Goal: Task Accomplishment & Management: Use online tool/utility

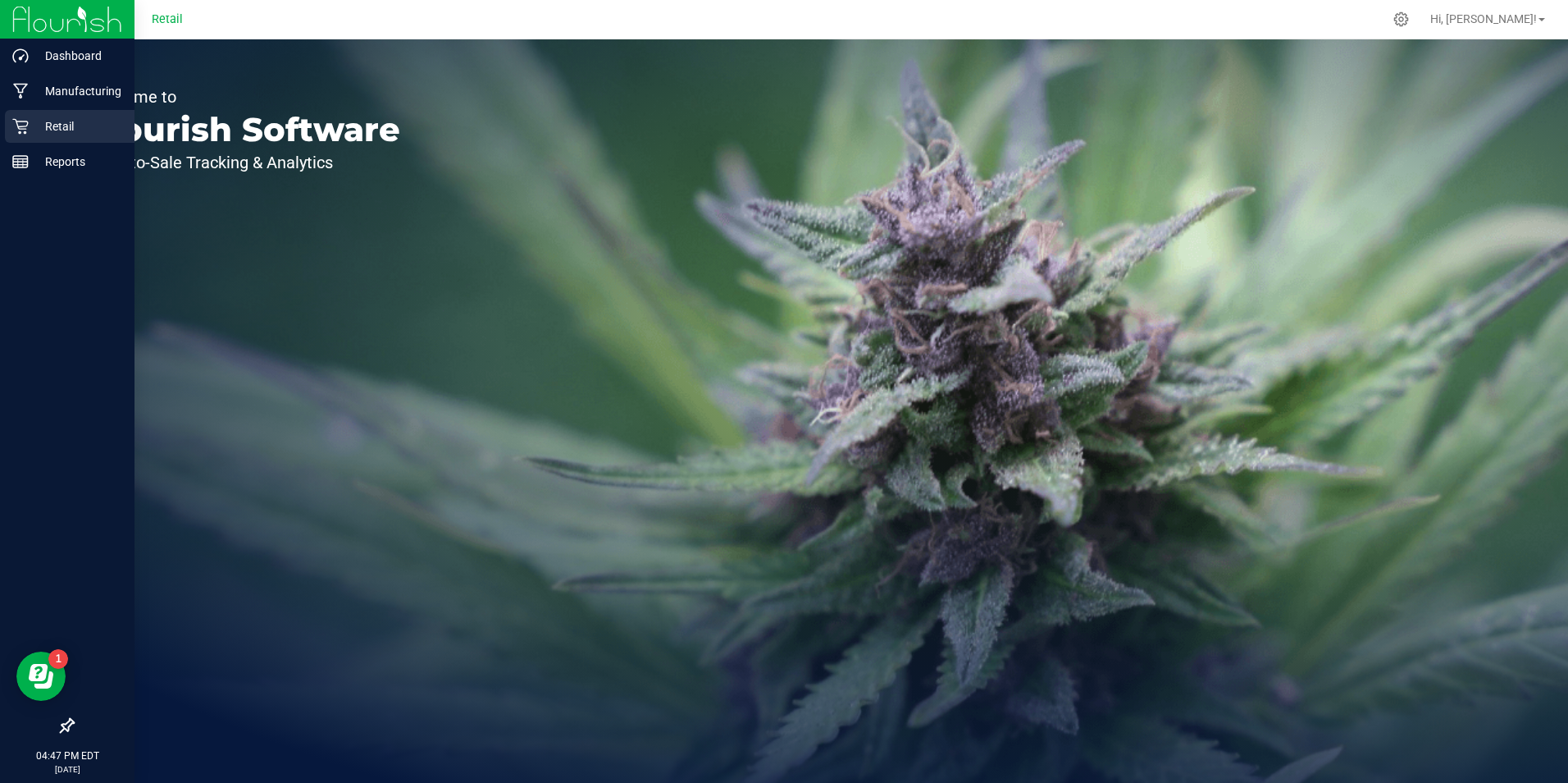
click at [42, 127] on p "Retail" at bounding box center [78, 126] width 99 height 20
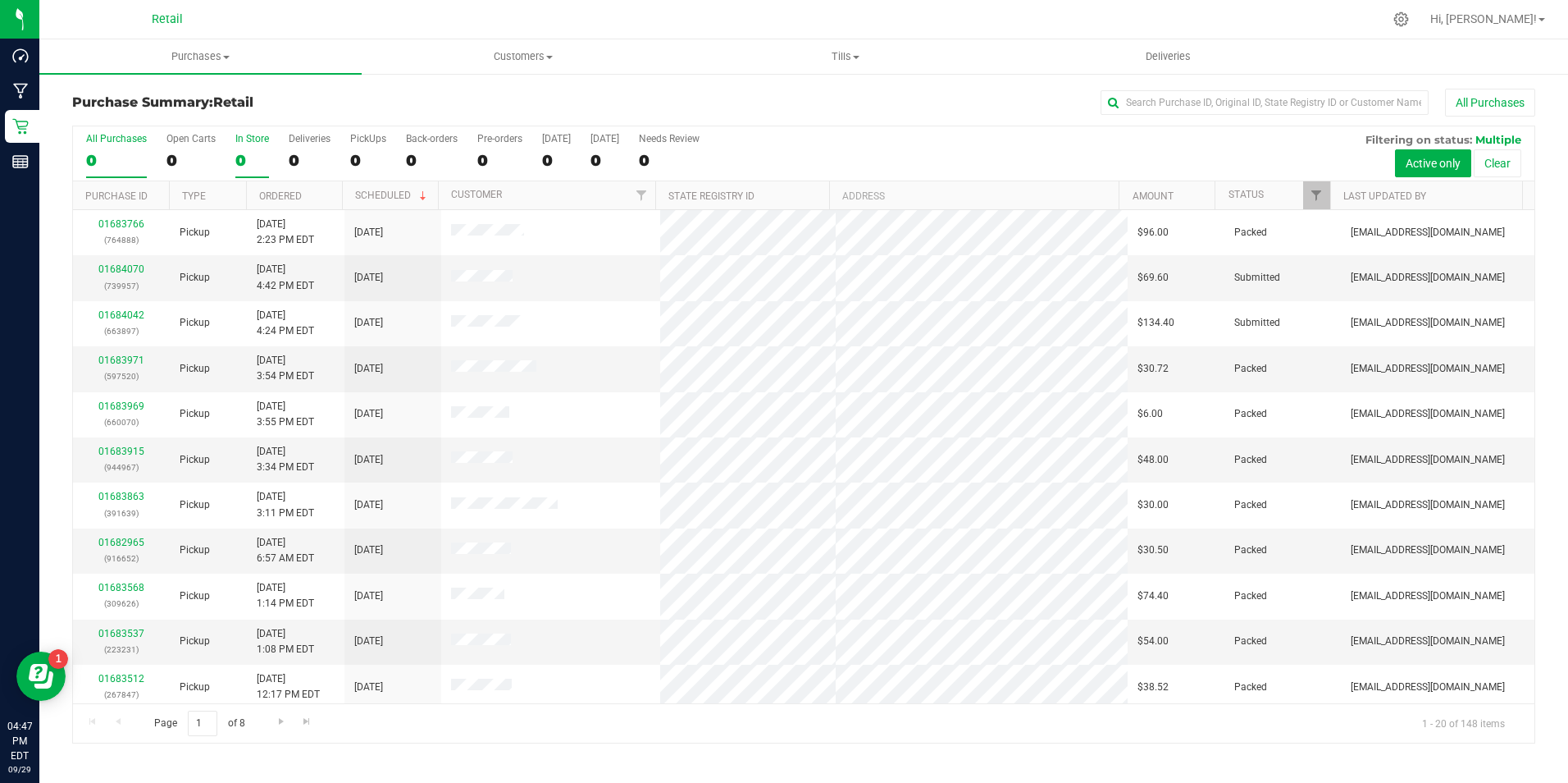
click at [244, 159] on div "0" at bounding box center [252, 160] width 34 height 19
click at [0, 0] on input "In Store 0" at bounding box center [0, 0] width 0 height 0
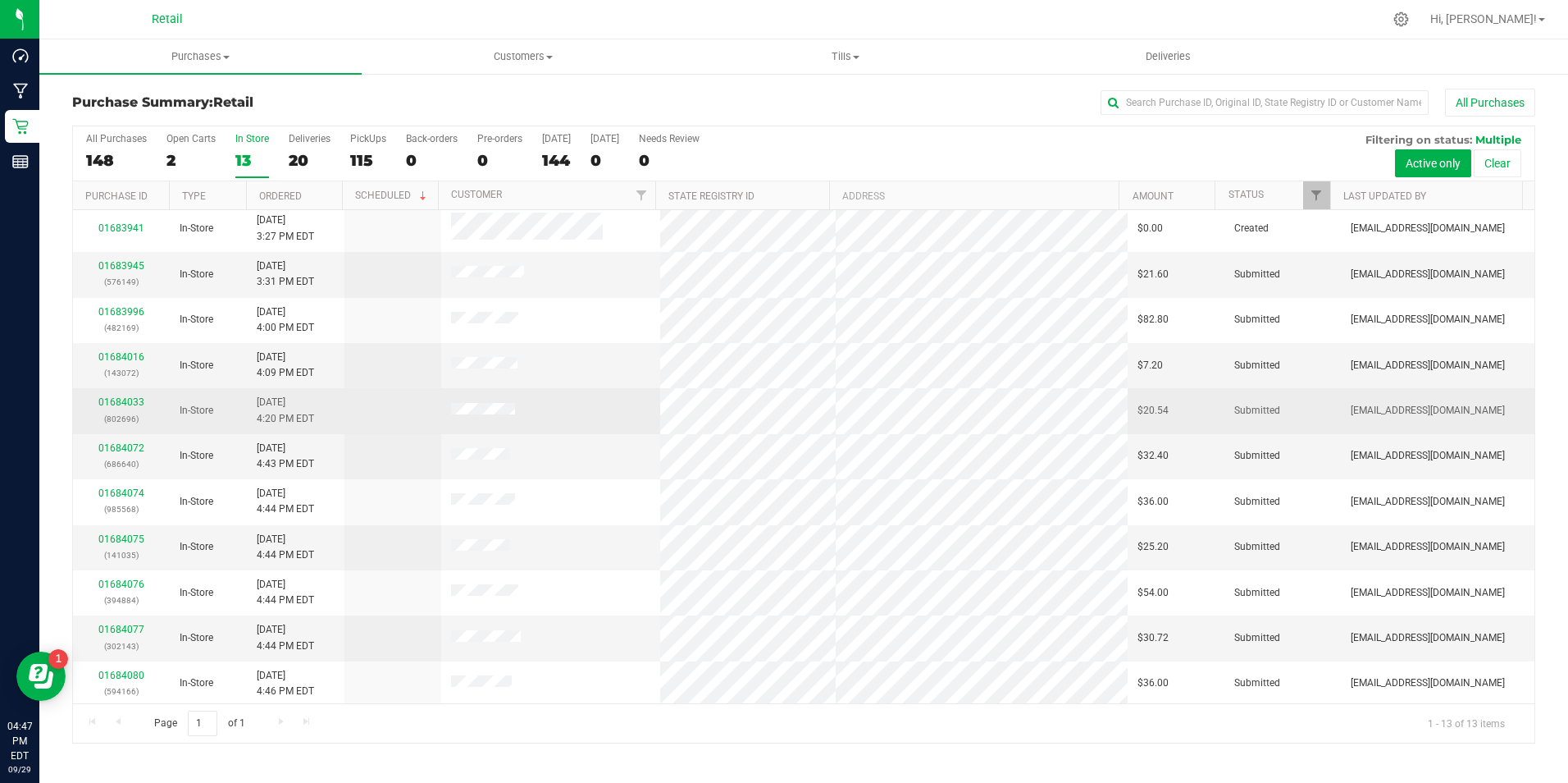
scroll to position [97, 0]
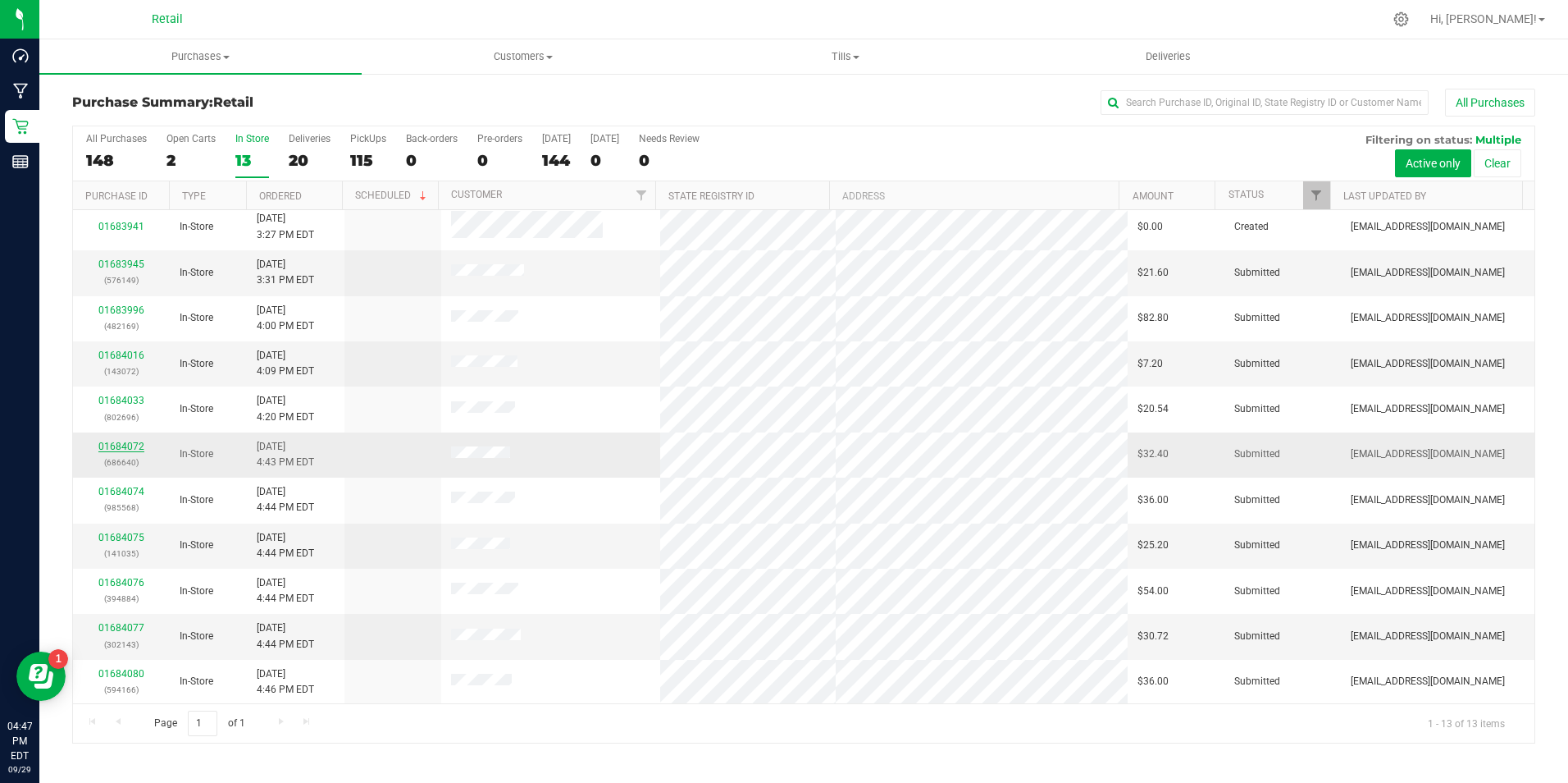
click at [129, 441] on link "01684072" at bounding box center [121, 446] width 46 height 11
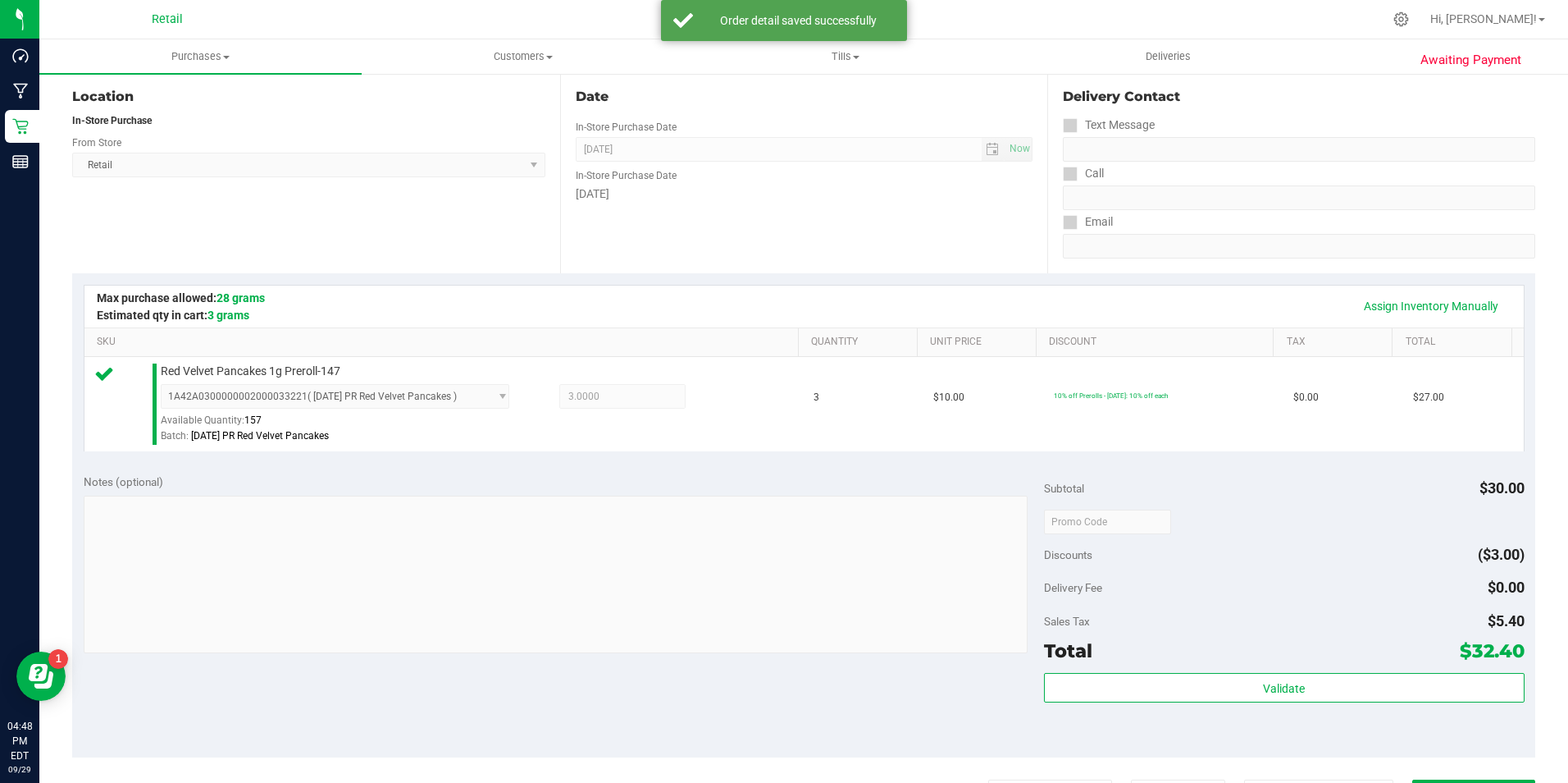
scroll to position [492, 0]
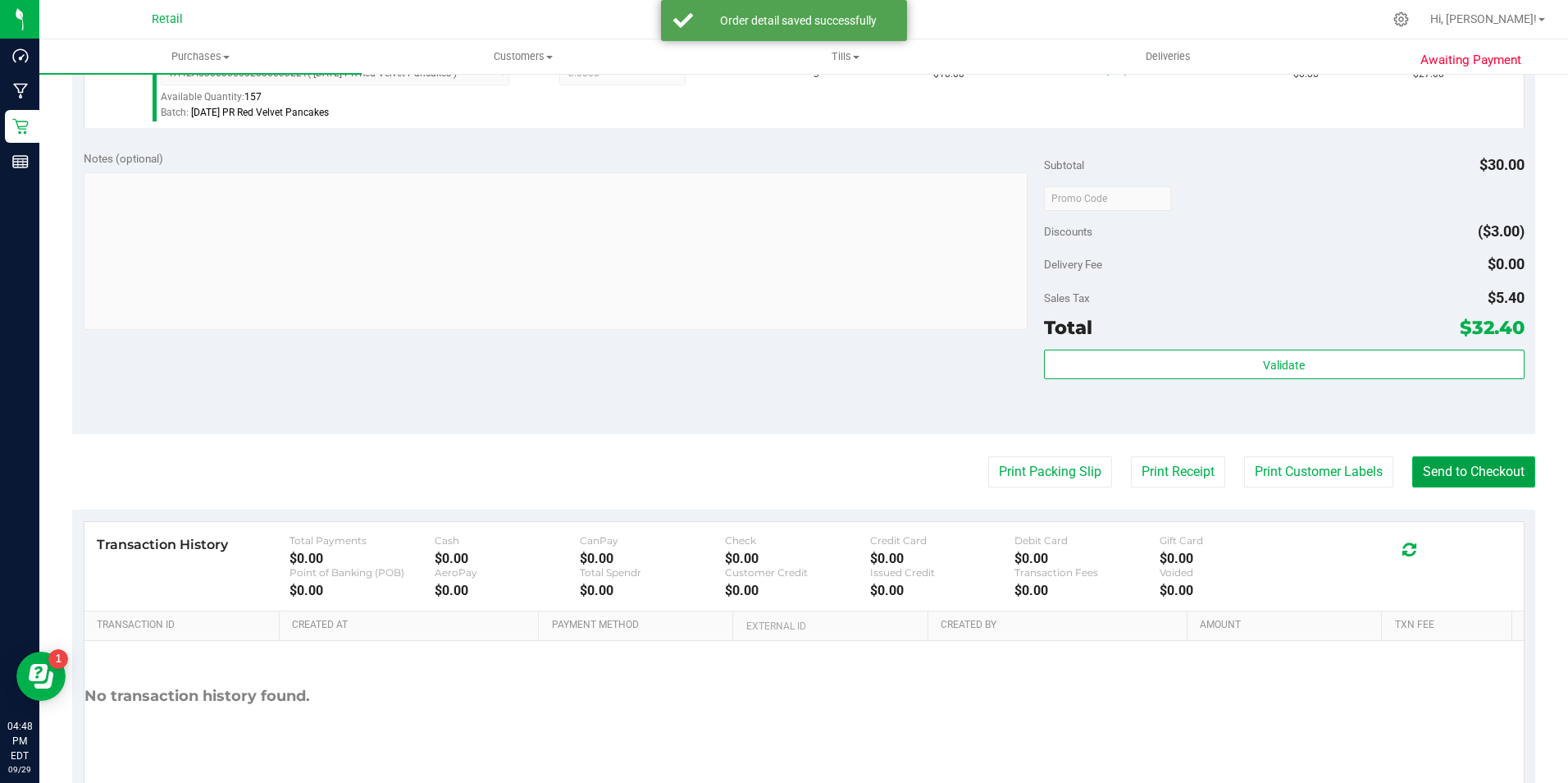
click at [1474, 482] on button "Send to Checkout" at bounding box center [1473, 471] width 123 height 31
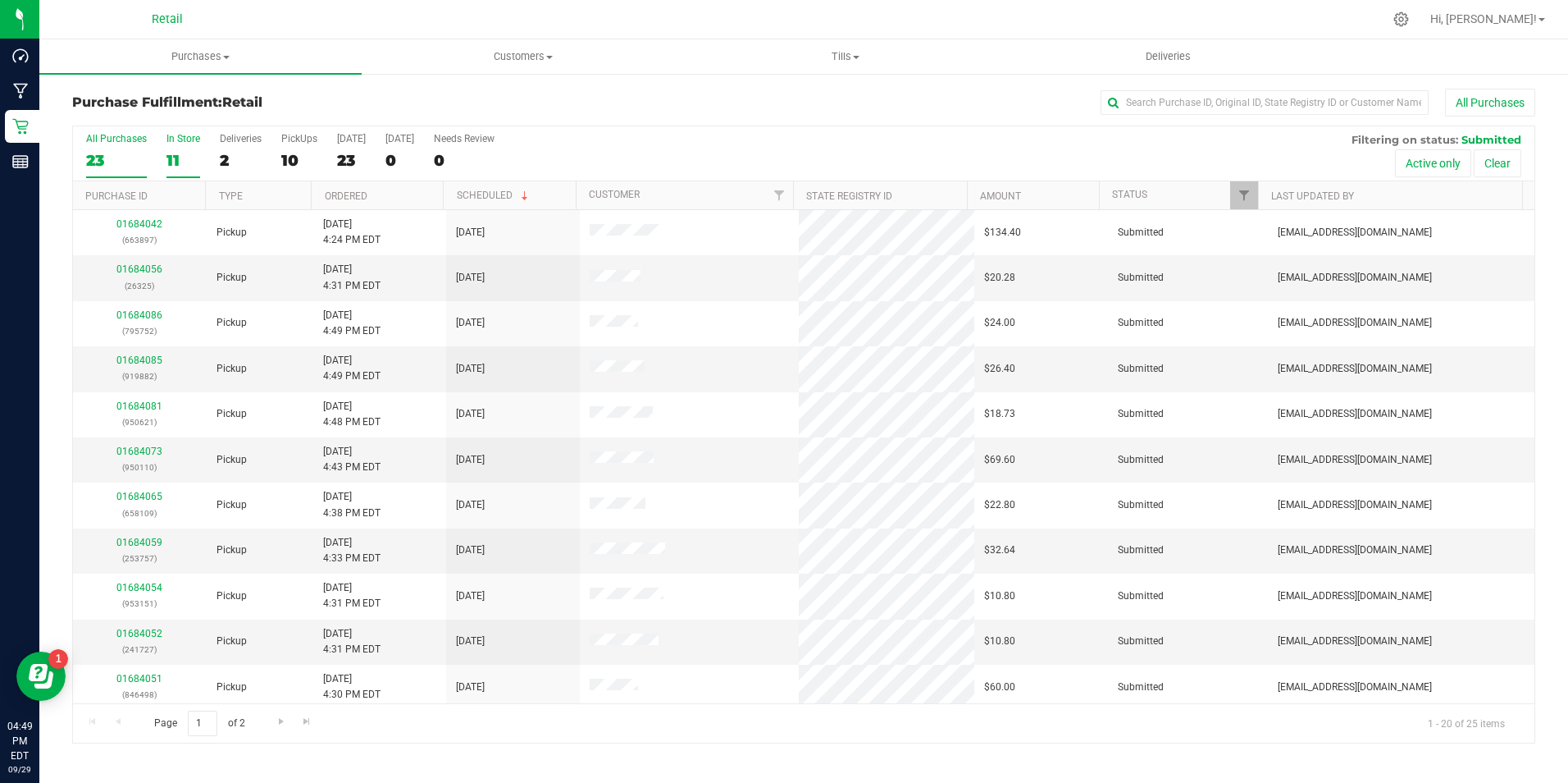
click at [183, 151] on div "11" at bounding box center [184, 160] width 34 height 19
click at [0, 0] on input "In Store 11" at bounding box center [0, 0] width 0 height 0
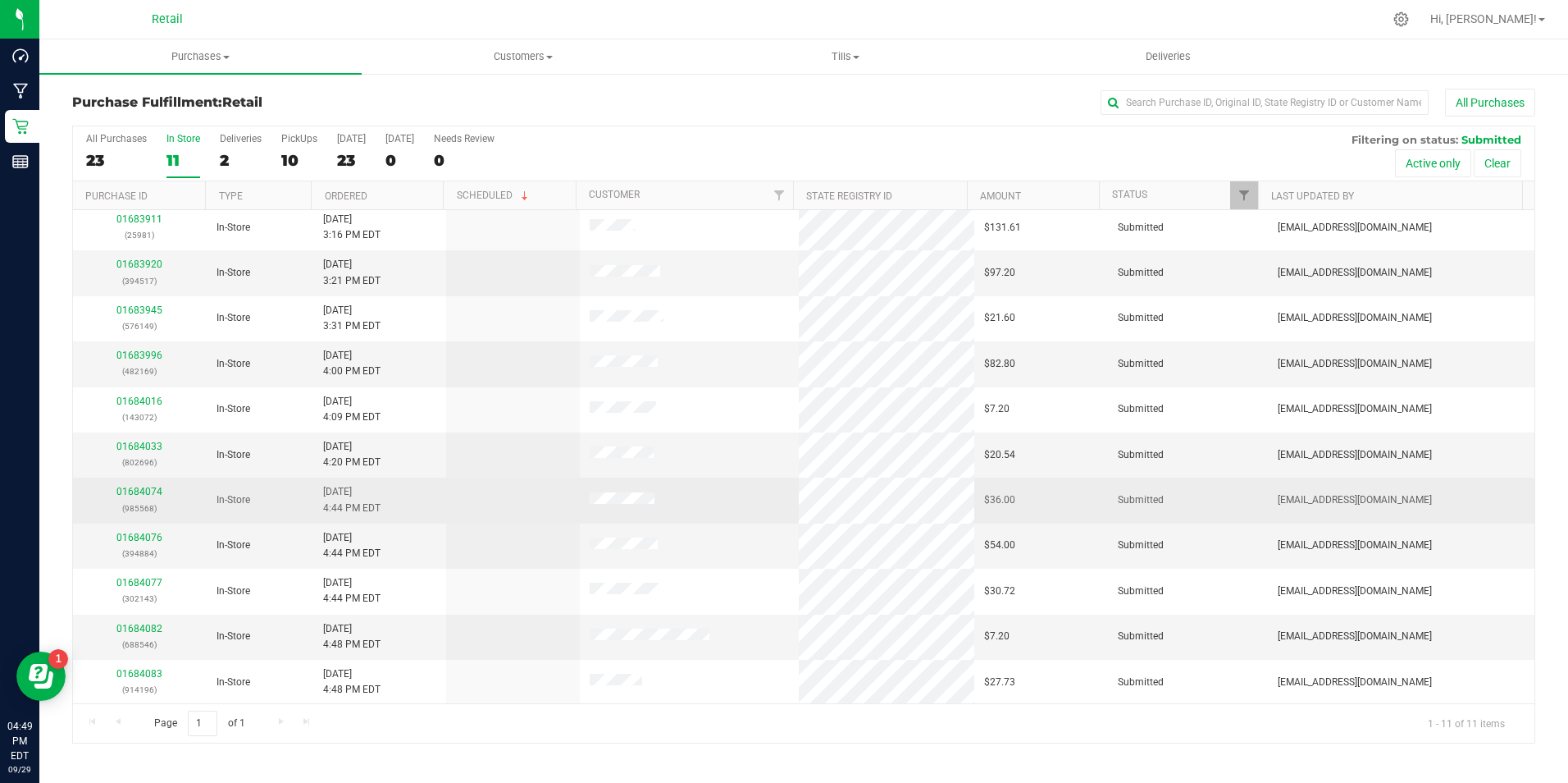
scroll to position [6, 0]
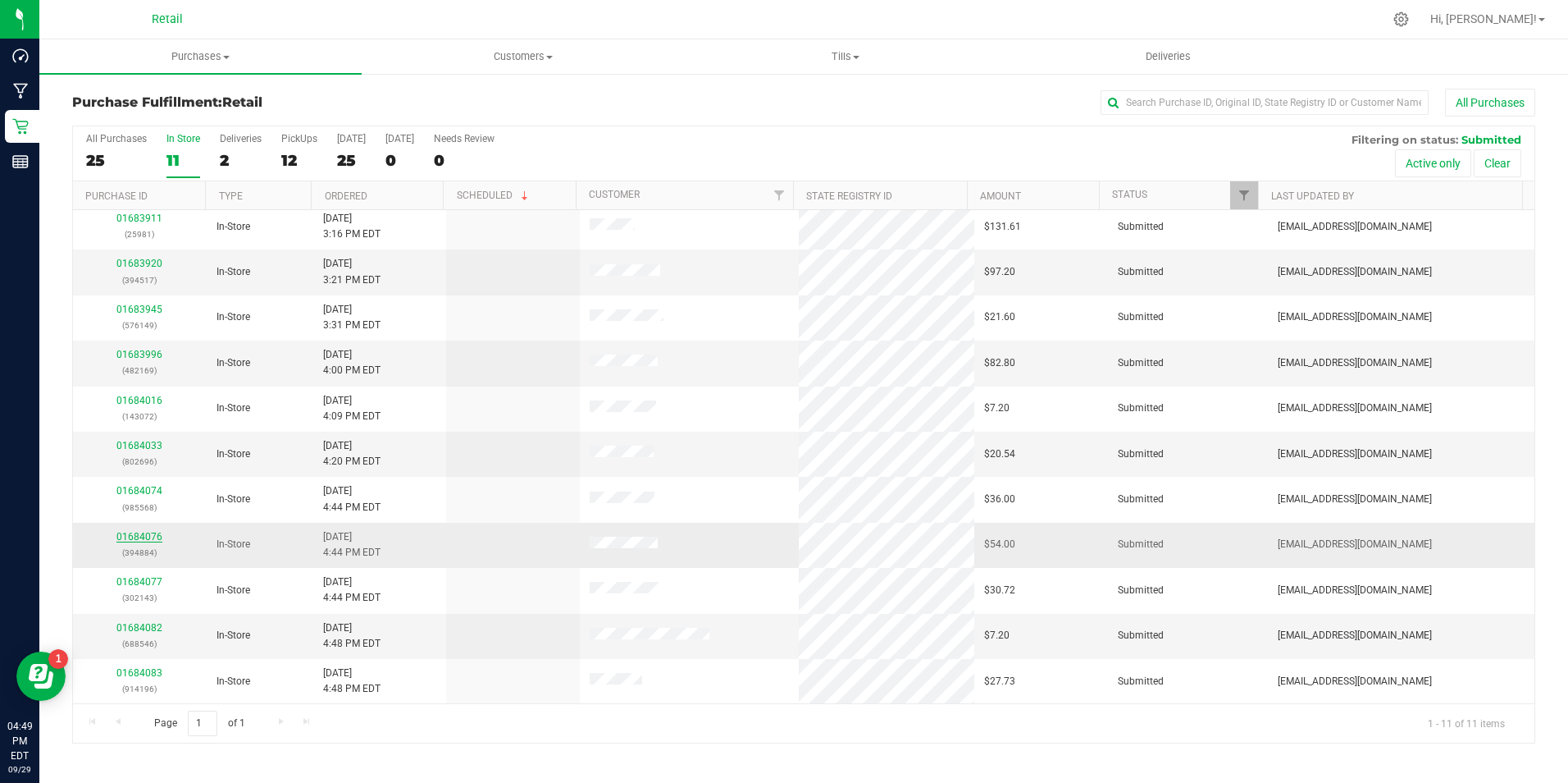
click at [155, 536] on link "01684076" at bounding box center [139, 536] width 46 height 11
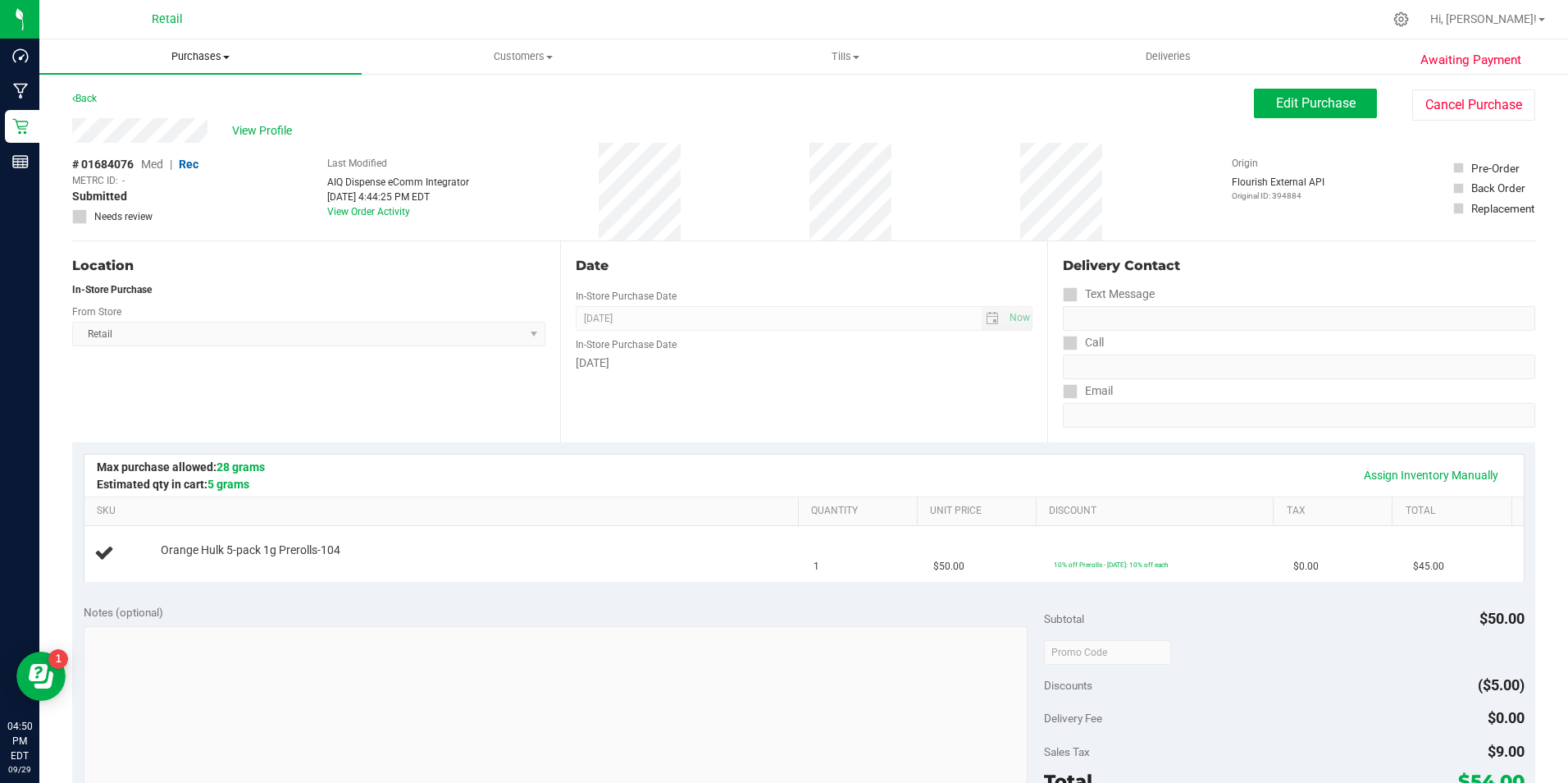
click at [200, 47] on uib-tab-heading "Purchases Summary of purchases Fulfillment All purchases" at bounding box center [200, 56] width 322 height 34
click at [157, 117] on li "Fulfillment" at bounding box center [200, 118] width 322 height 20
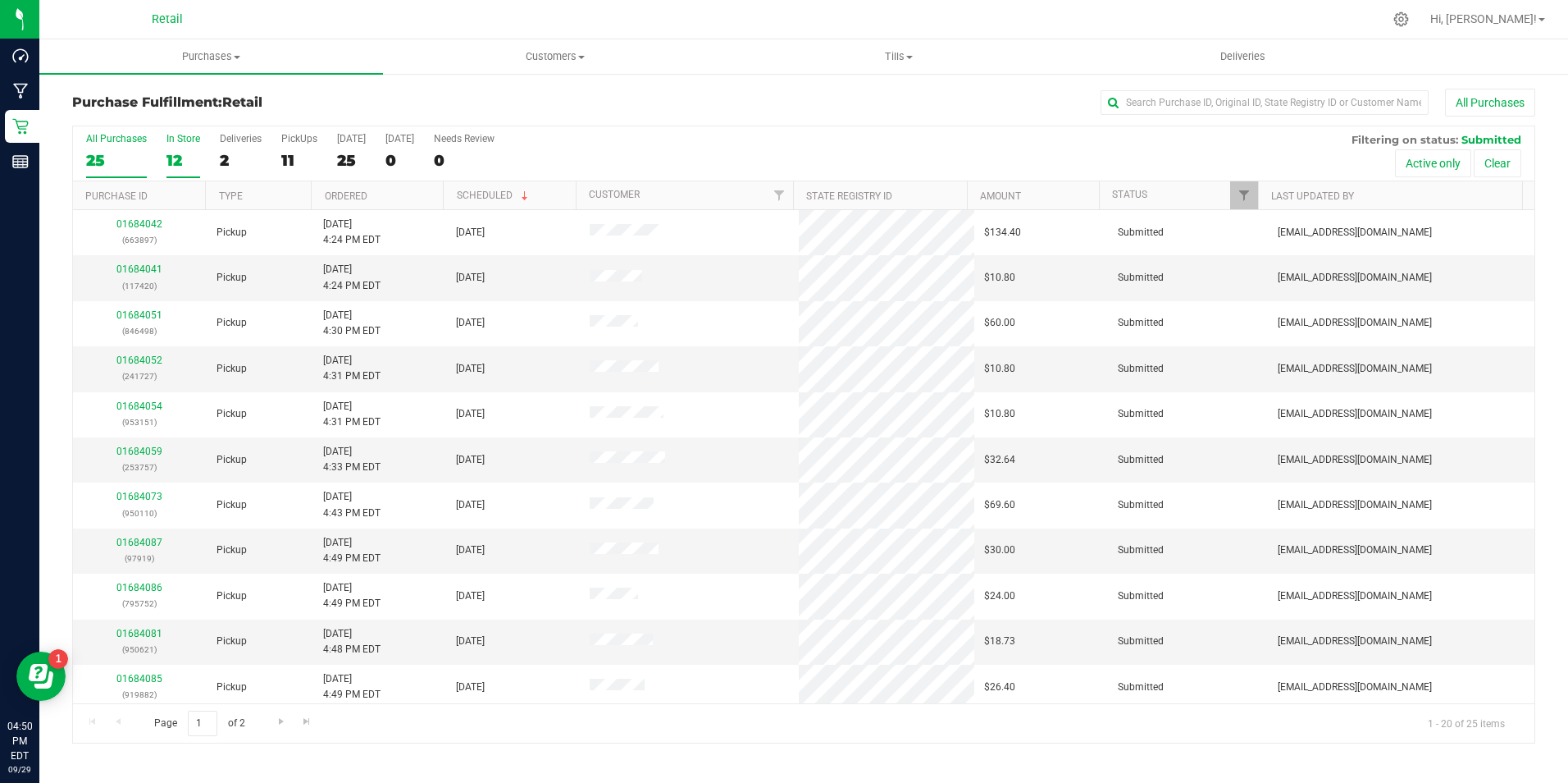
click at [188, 153] on div "12" at bounding box center [184, 160] width 34 height 19
click at [0, 0] on input "In Store 12" at bounding box center [0, 0] width 0 height 0
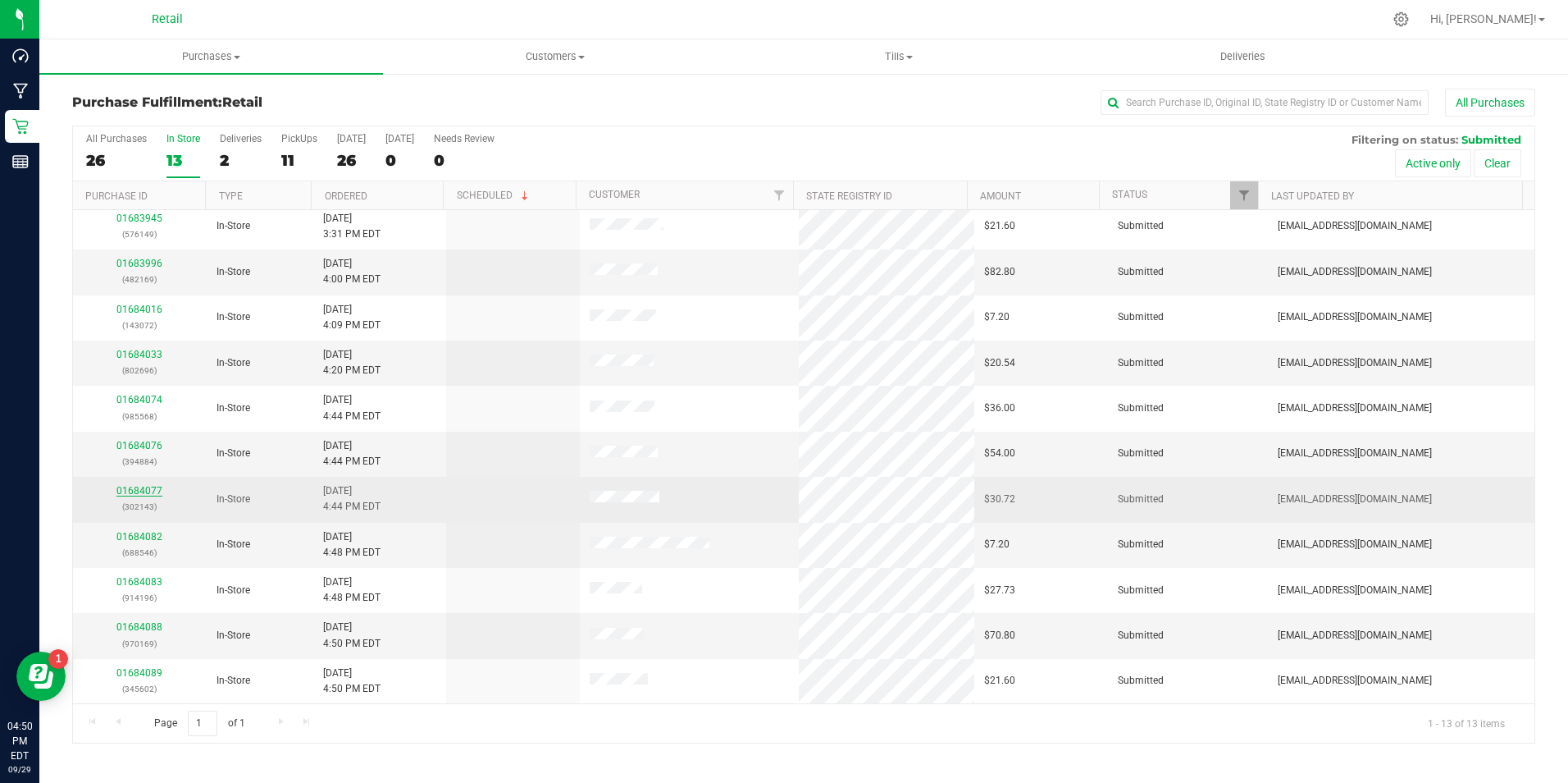
click at [147, 488] on link "01684077" at bounding box center [139, 490] width 46 height 11
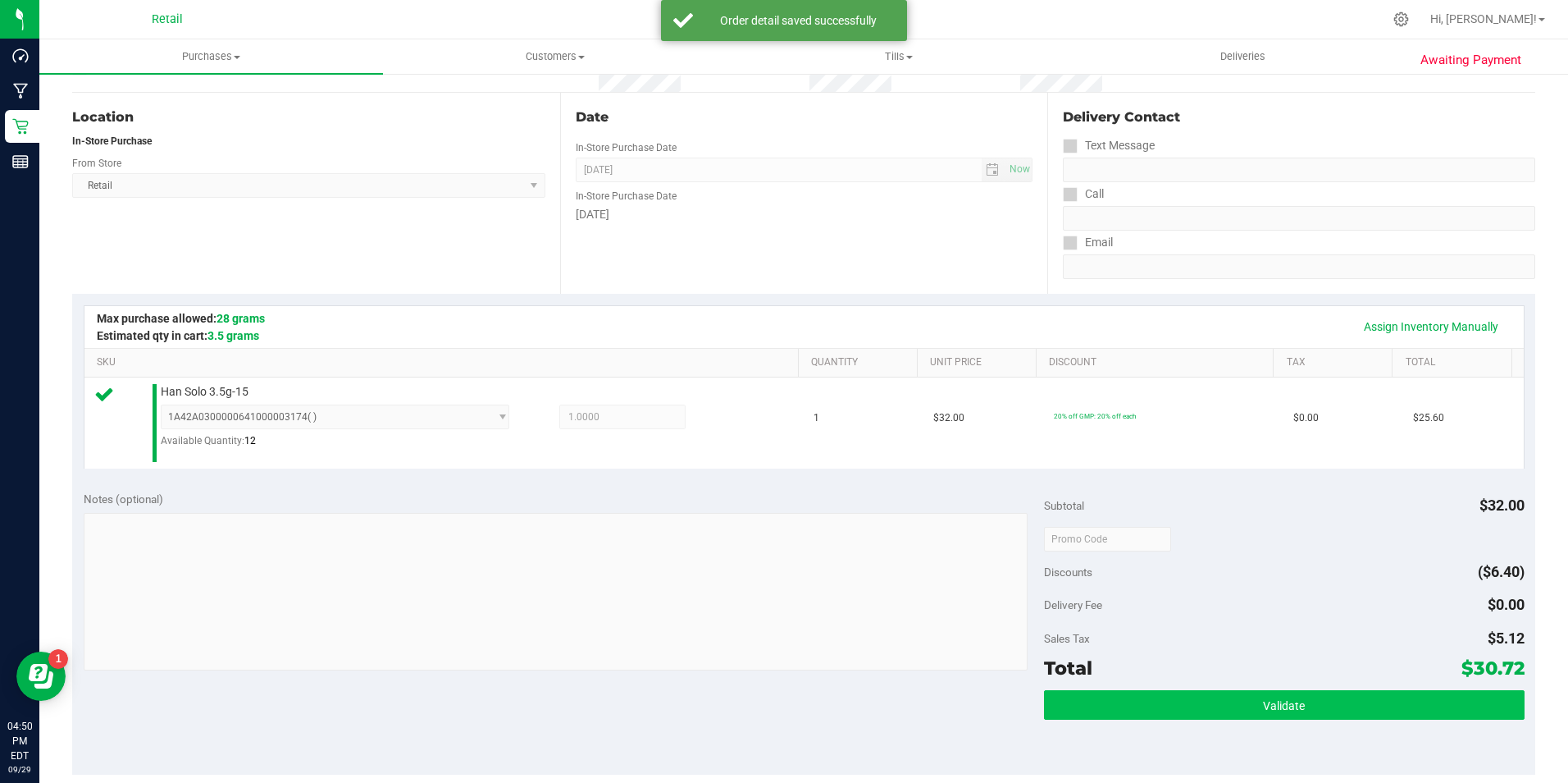
scroll to position [410, 0]
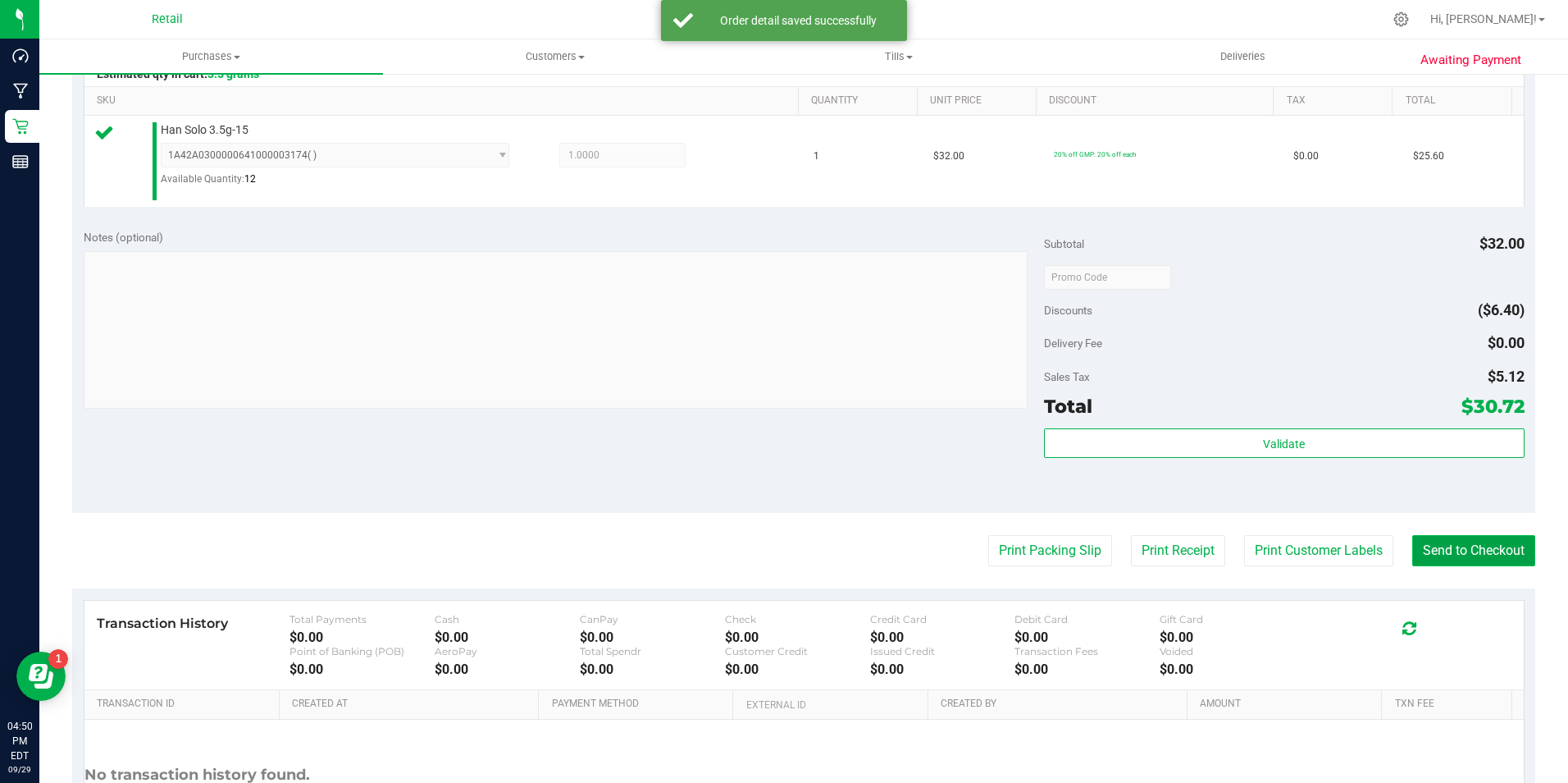
click at [1452, 552] on button "Send to Checkout" at bounding box center [1473, 550] width 123 height 31
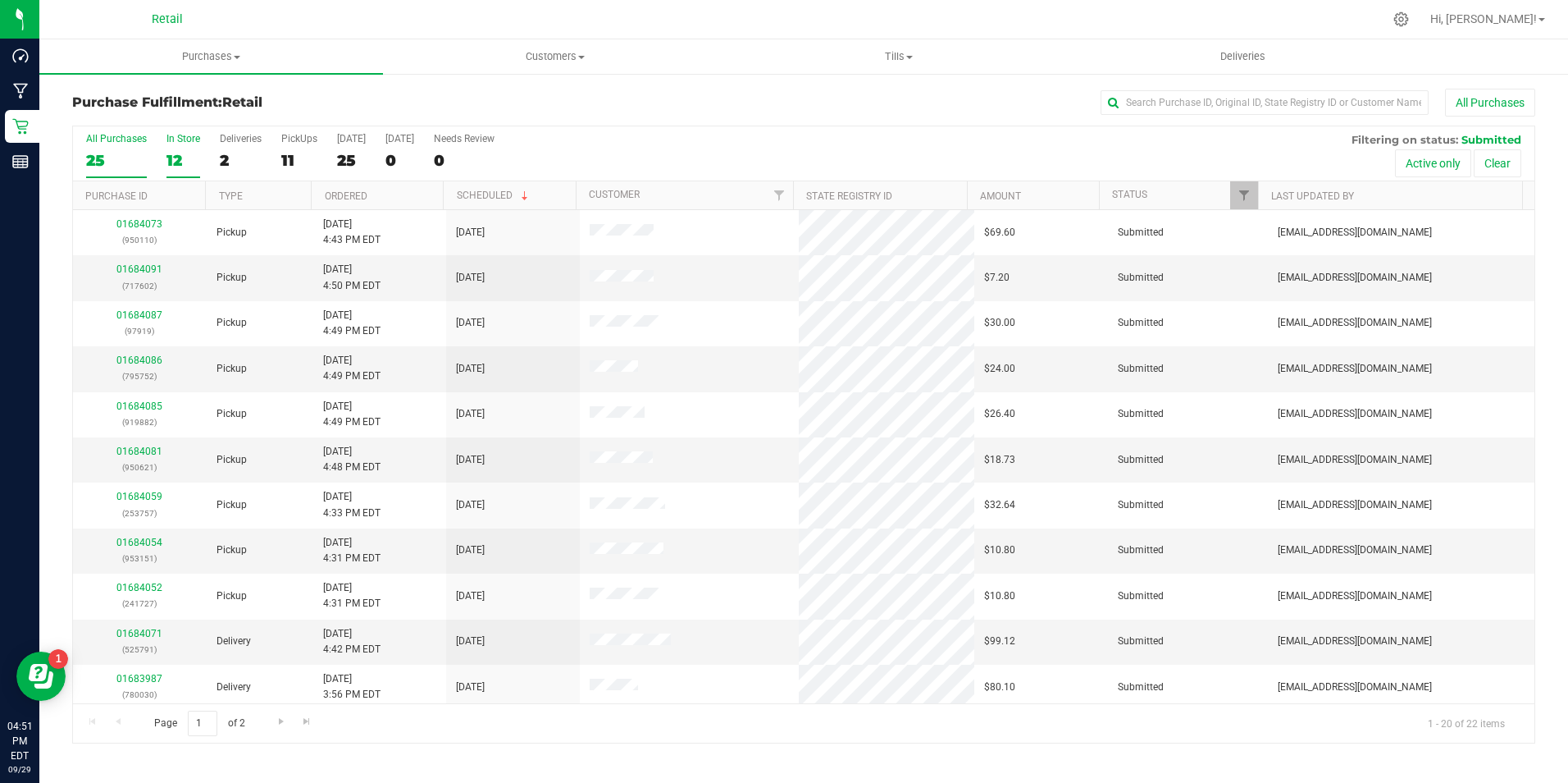
click at [184, 158] on div "12" at bounding box center [184, 160] width 34 height 19
click at [0, 0] on input "In Store 12" at bounding box center [0, 0] width 0 height 0
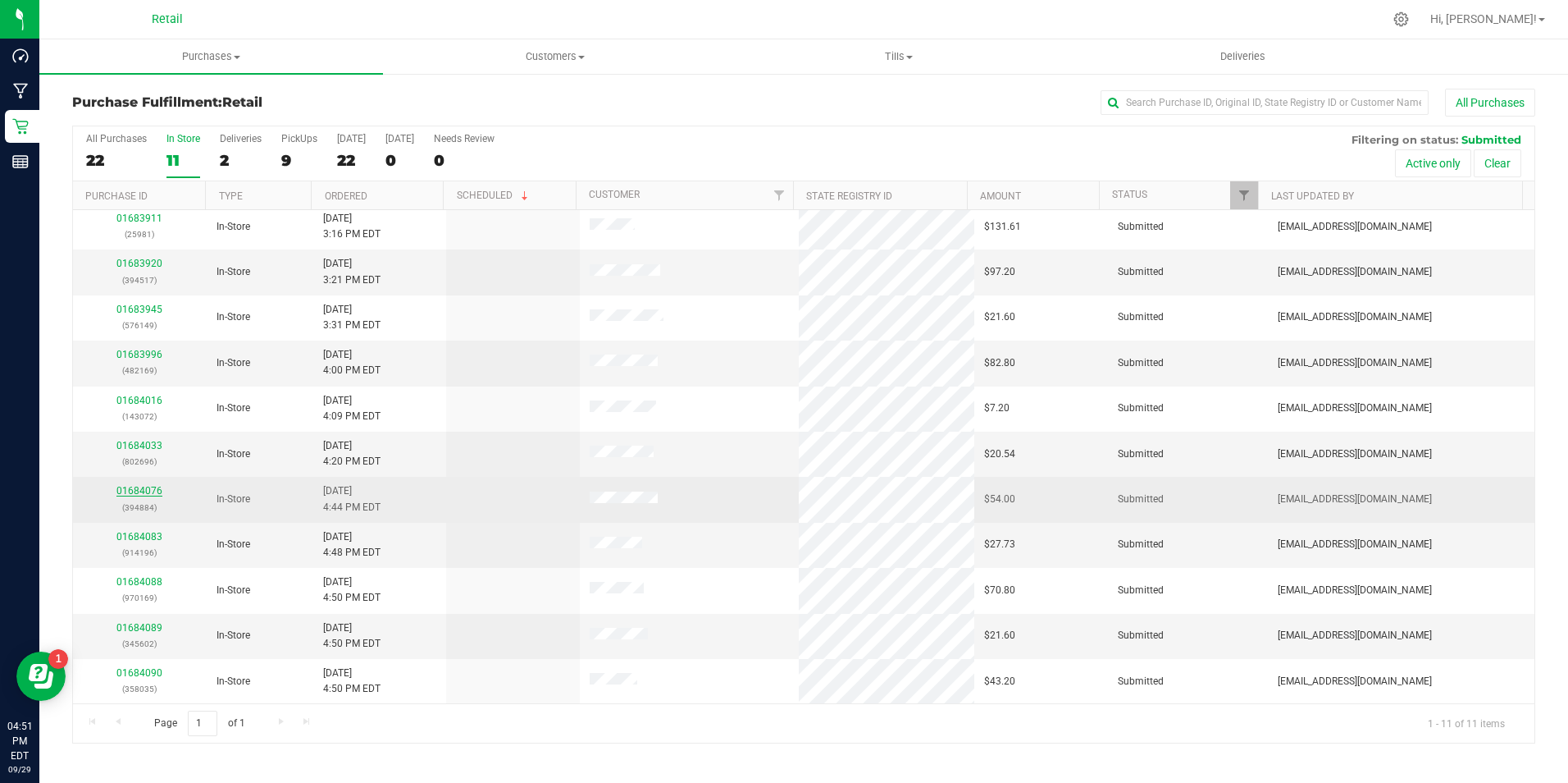
click at [158, 493] on link "01684076" at bounding box center [139, 490] width 46 height 11
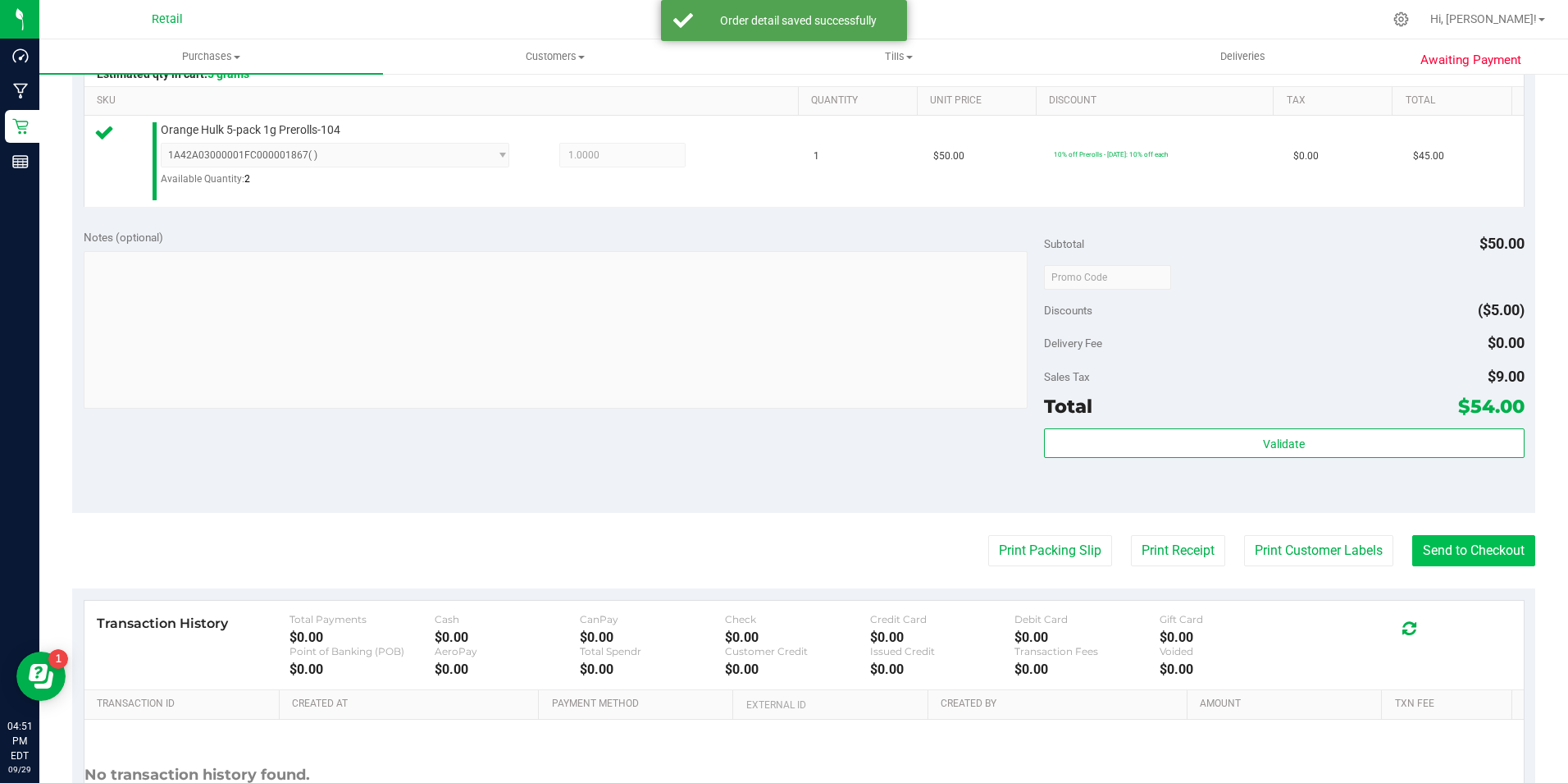
scroll to position [556, 0]
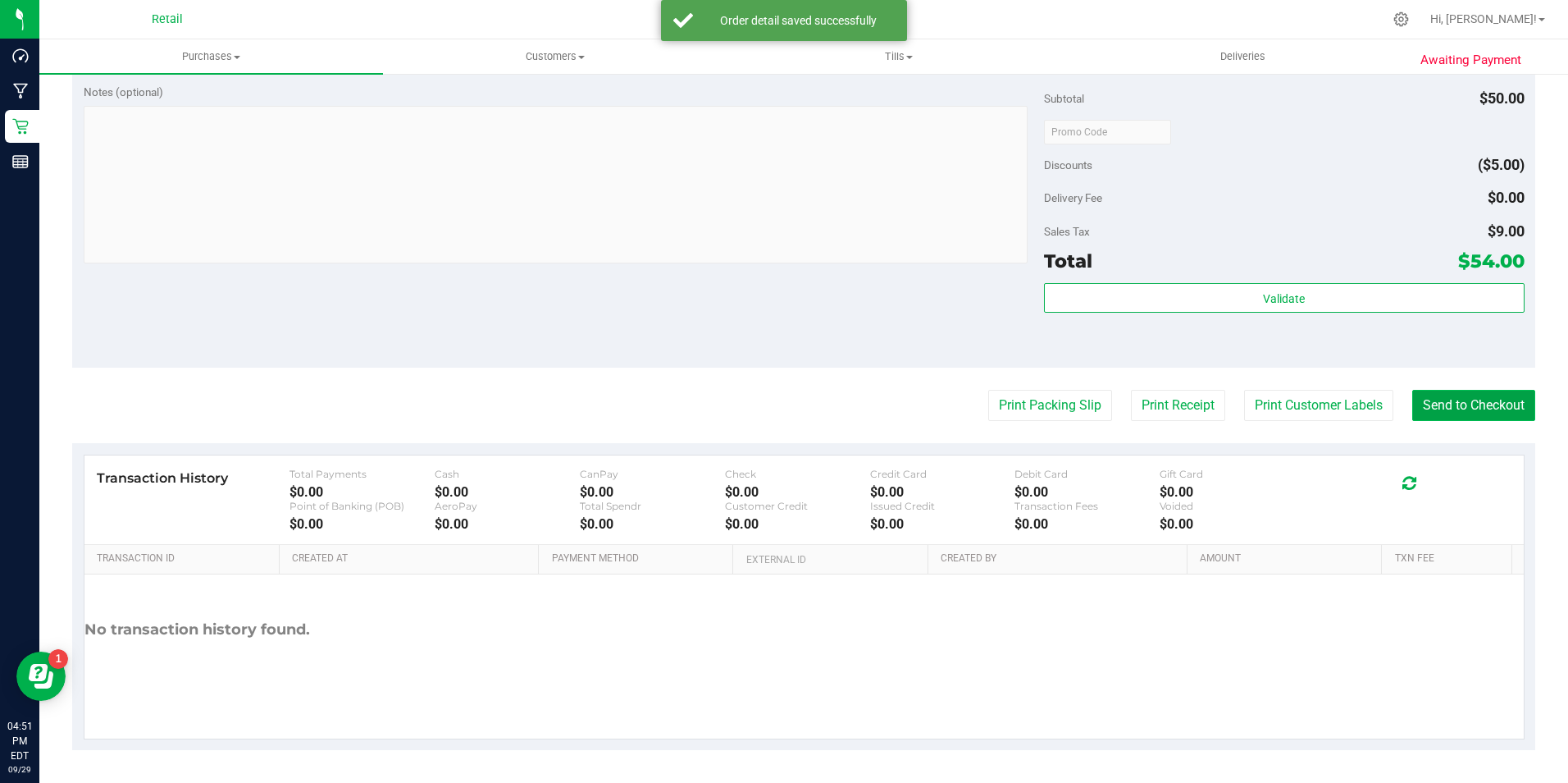
click at [1479, 393] on button "Send to Checkout" at bounding box center [1473, 405] width 123 height 31
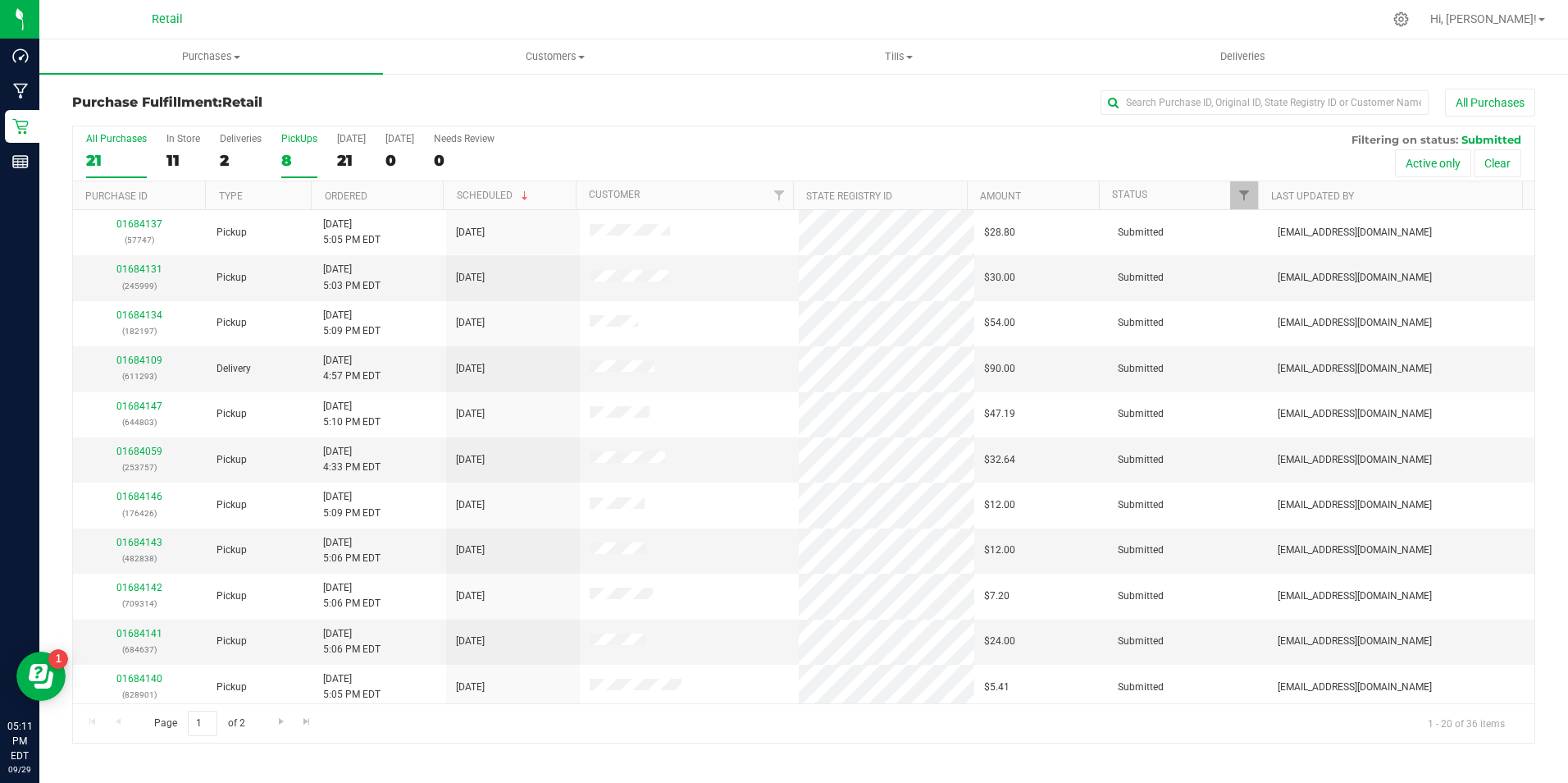
click at [304, 160] on div "8" at bounding box center [299, 160] width 36 height 19
click at [0, 0] on input "PickUps 8" at bounding box center [0, 0] width 0 height 0
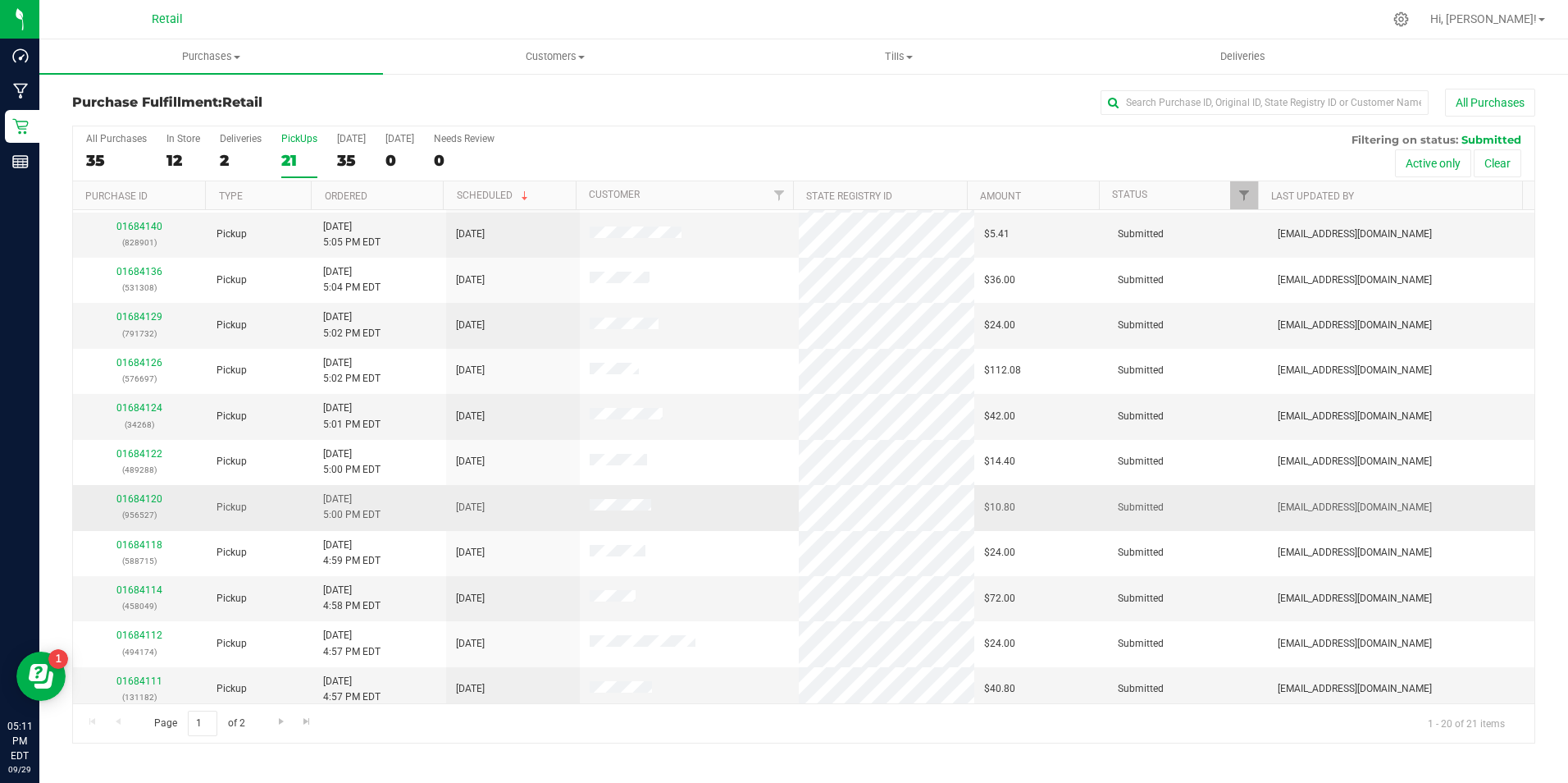
scroll to position [415, 0]
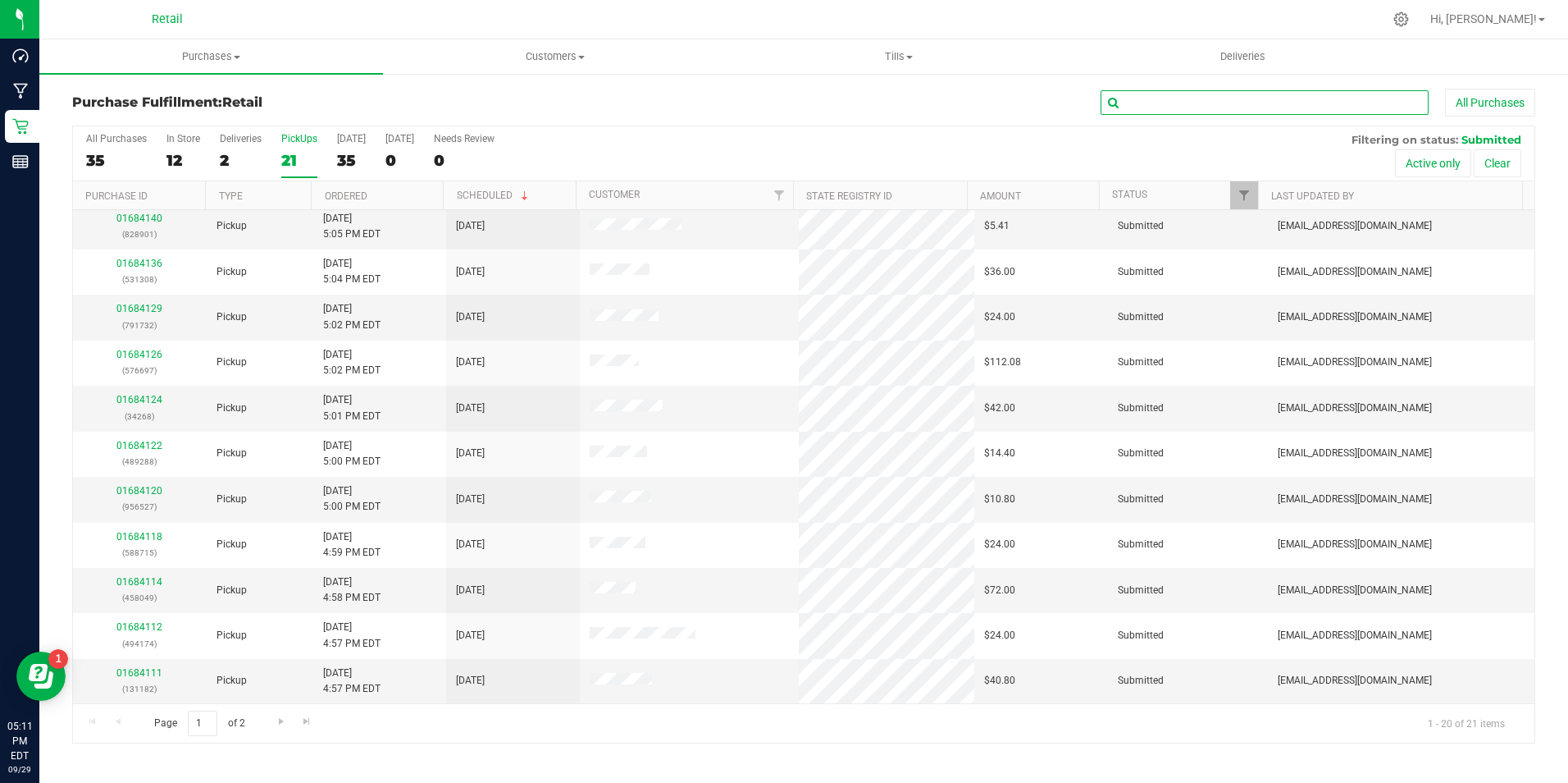
click at [1149, 103] on input "text" at bounding box center [1264, 103] width 328 height 24
click at [113, 157] on div "35" at bounding box center [116, 160] width 61 height 19
click at [0, 0] on input "All Purchases 35" at bounding box center [0, 0] width 0 height 0
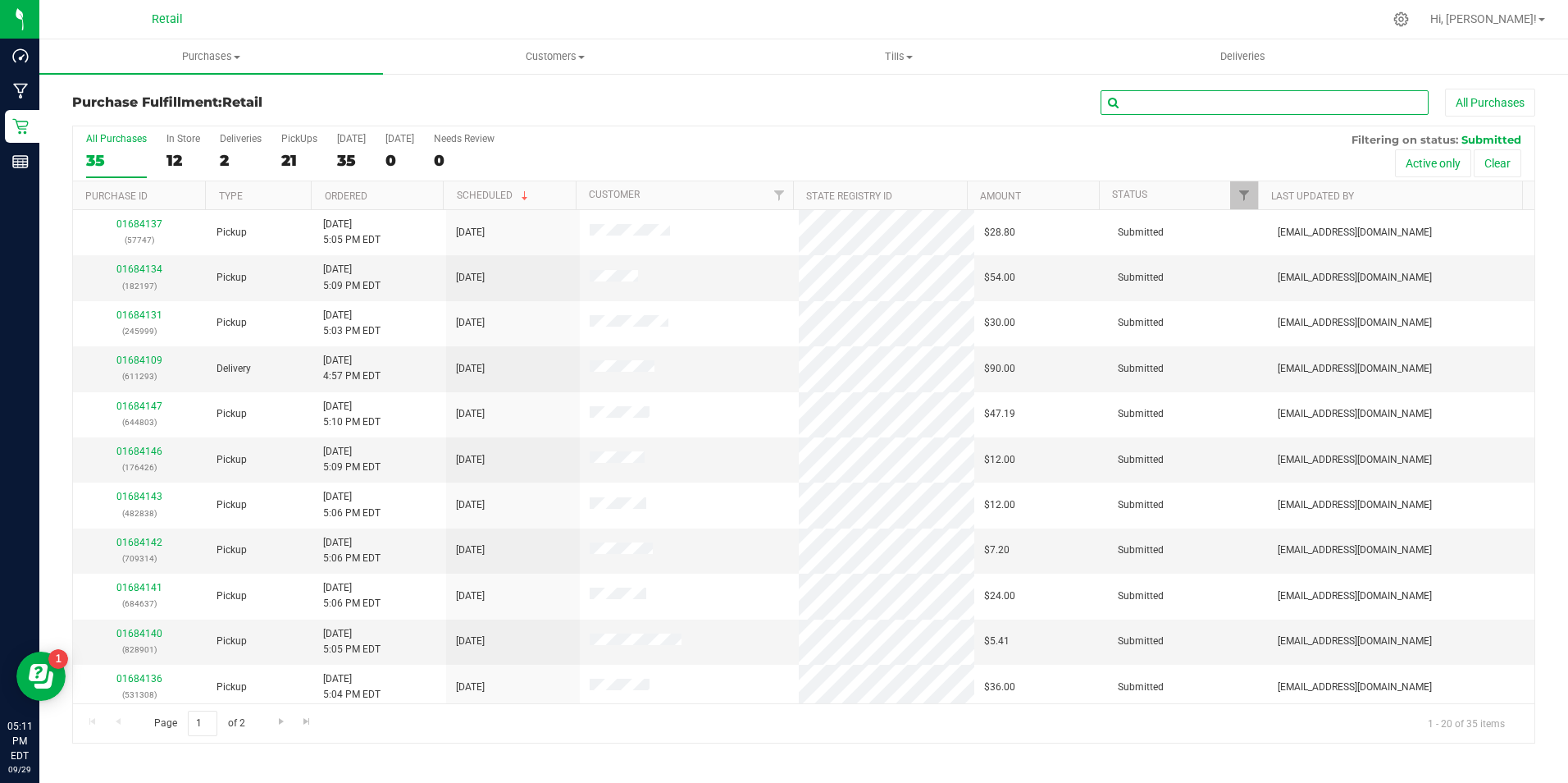
click at [1168, 99] on input "text" at bounding box center [1264, 103] width 328 height 24
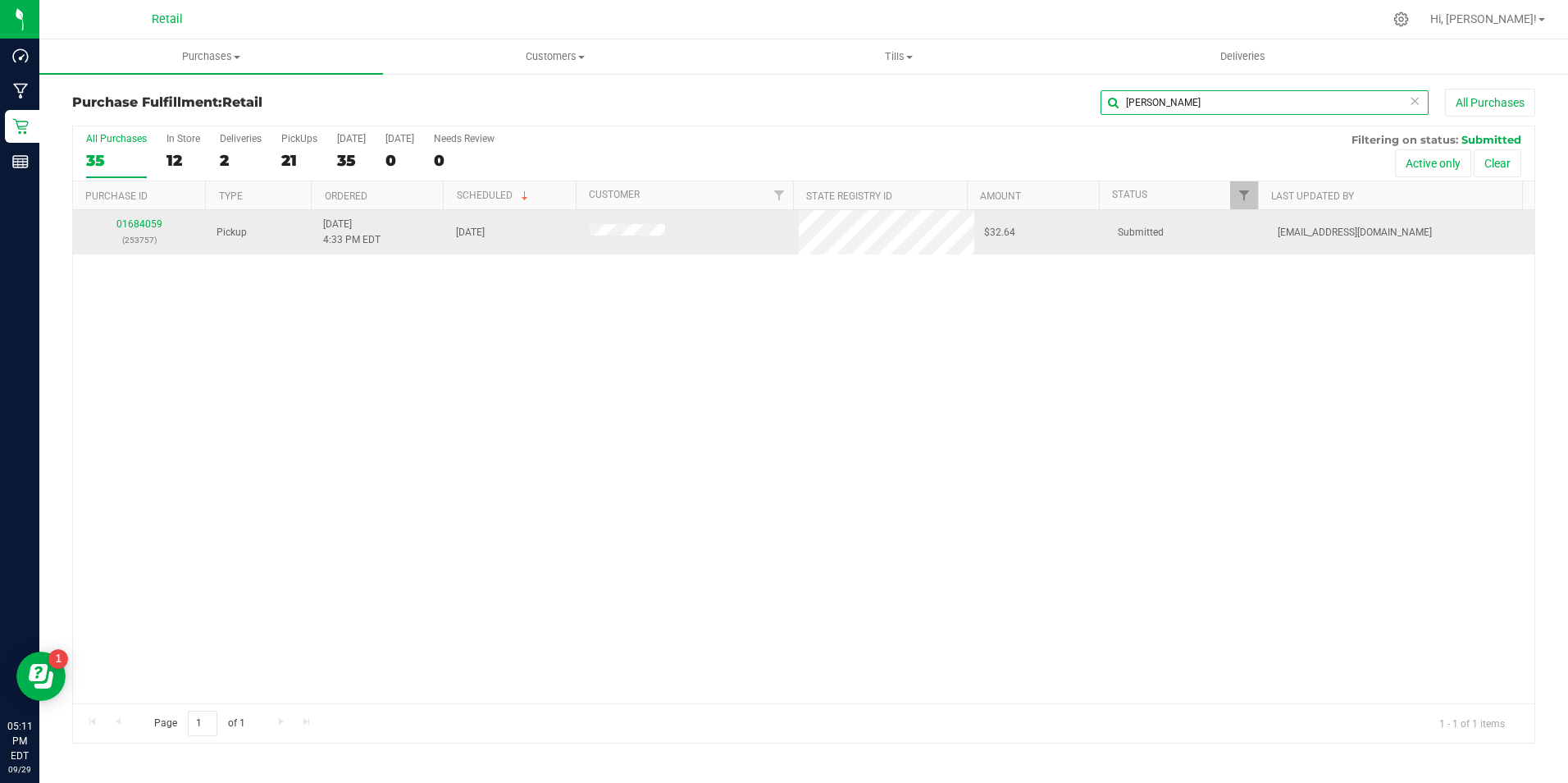
type input "[PERSON_NAME]"
click at [152, 215] on td "01684059 (253757)" at bounding box center [139, 232] width 133 height 45
click at [152, 219] on link "01684059" at bounding box center [139, 224] width 46 height 11
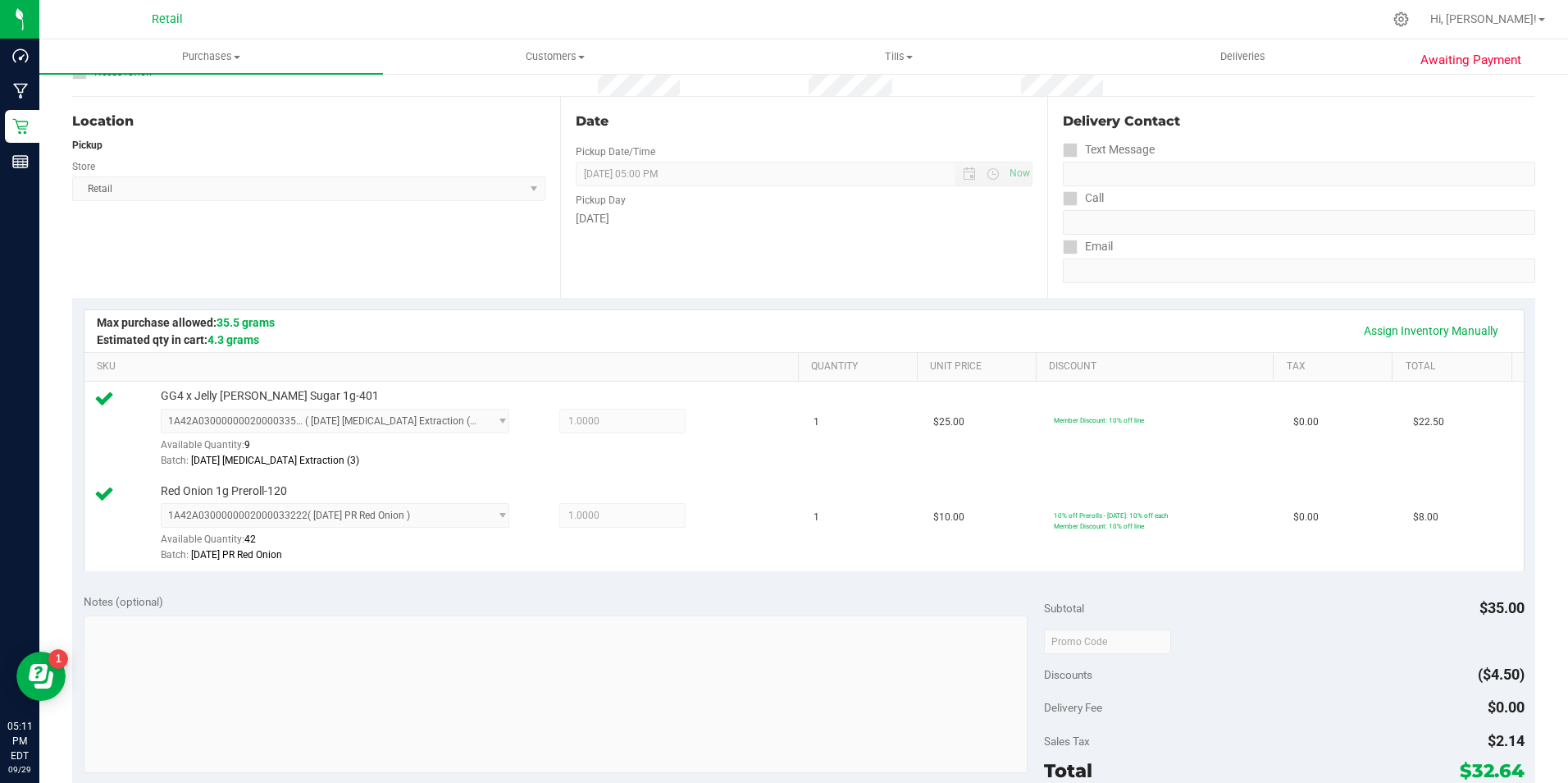
scroll to position [328, 0]
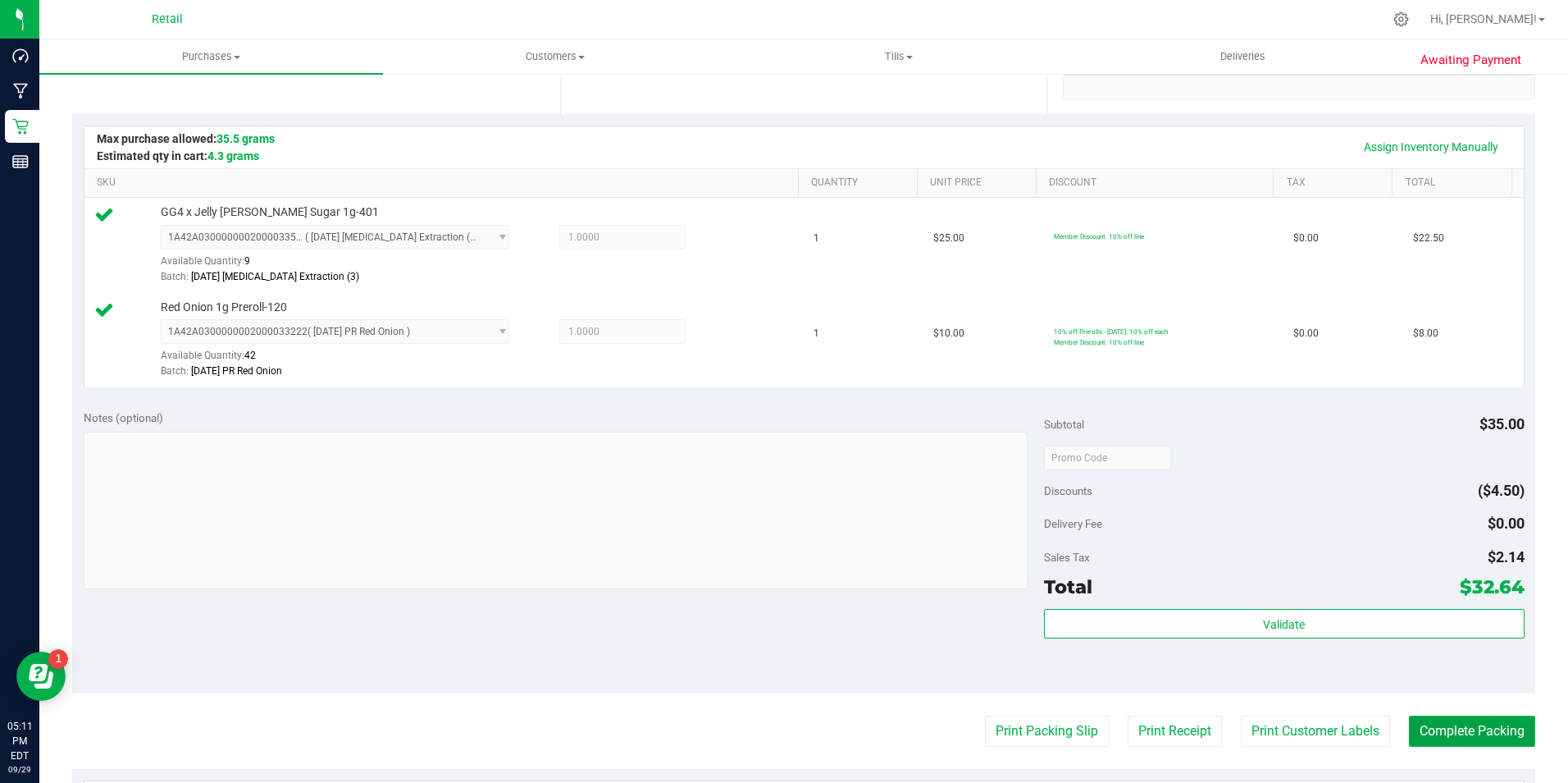
click at [1479, 724] on button "Complete Packing" at bounding box center [1472, 730] width 127 height 31
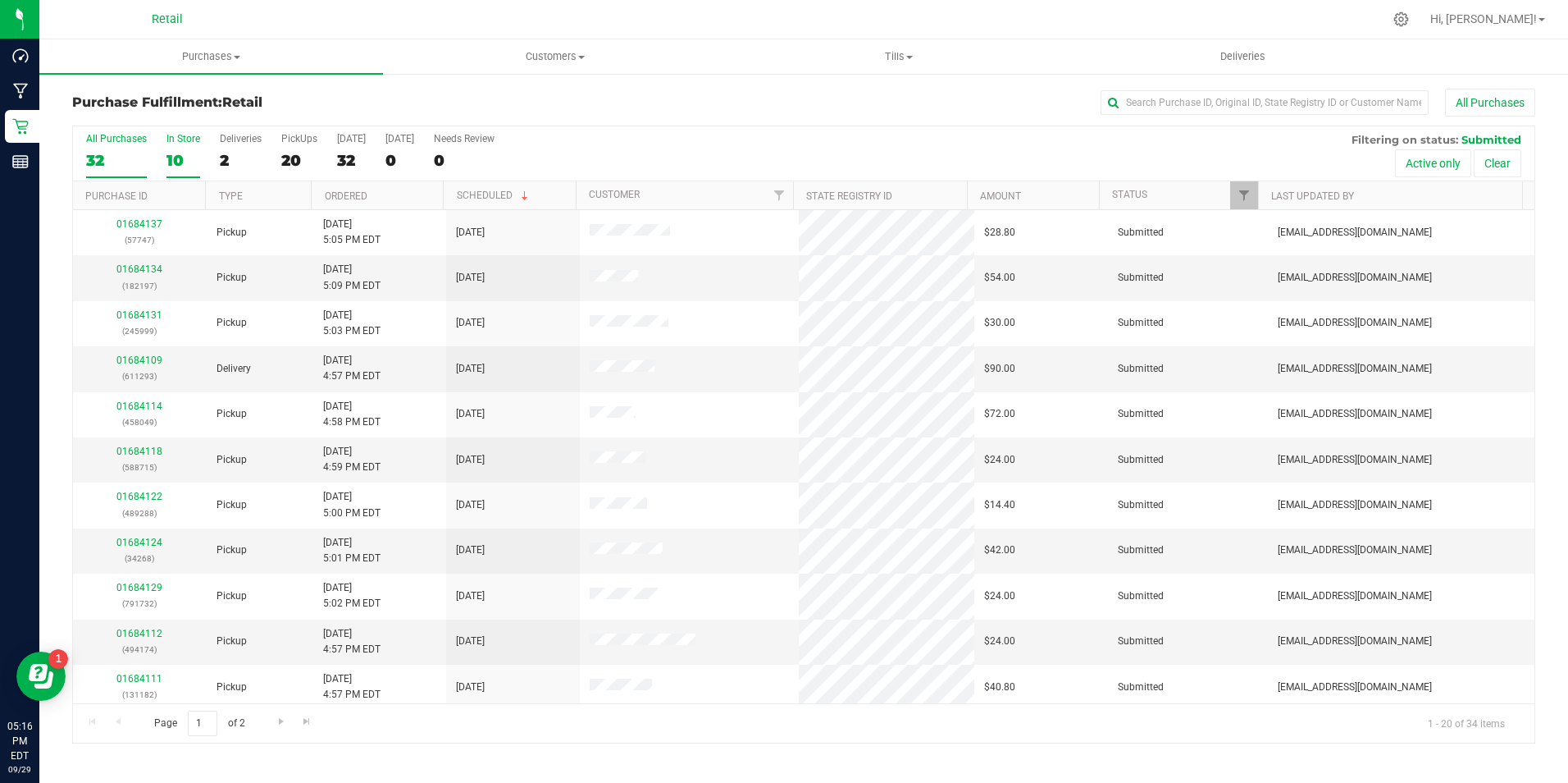
click at [174, 154] on div "10" at bounding box center [184, 160] width 34 height 19
click at [0, 0] on input "In Store 10" at bounding box center [0, 0] width 0 height 0
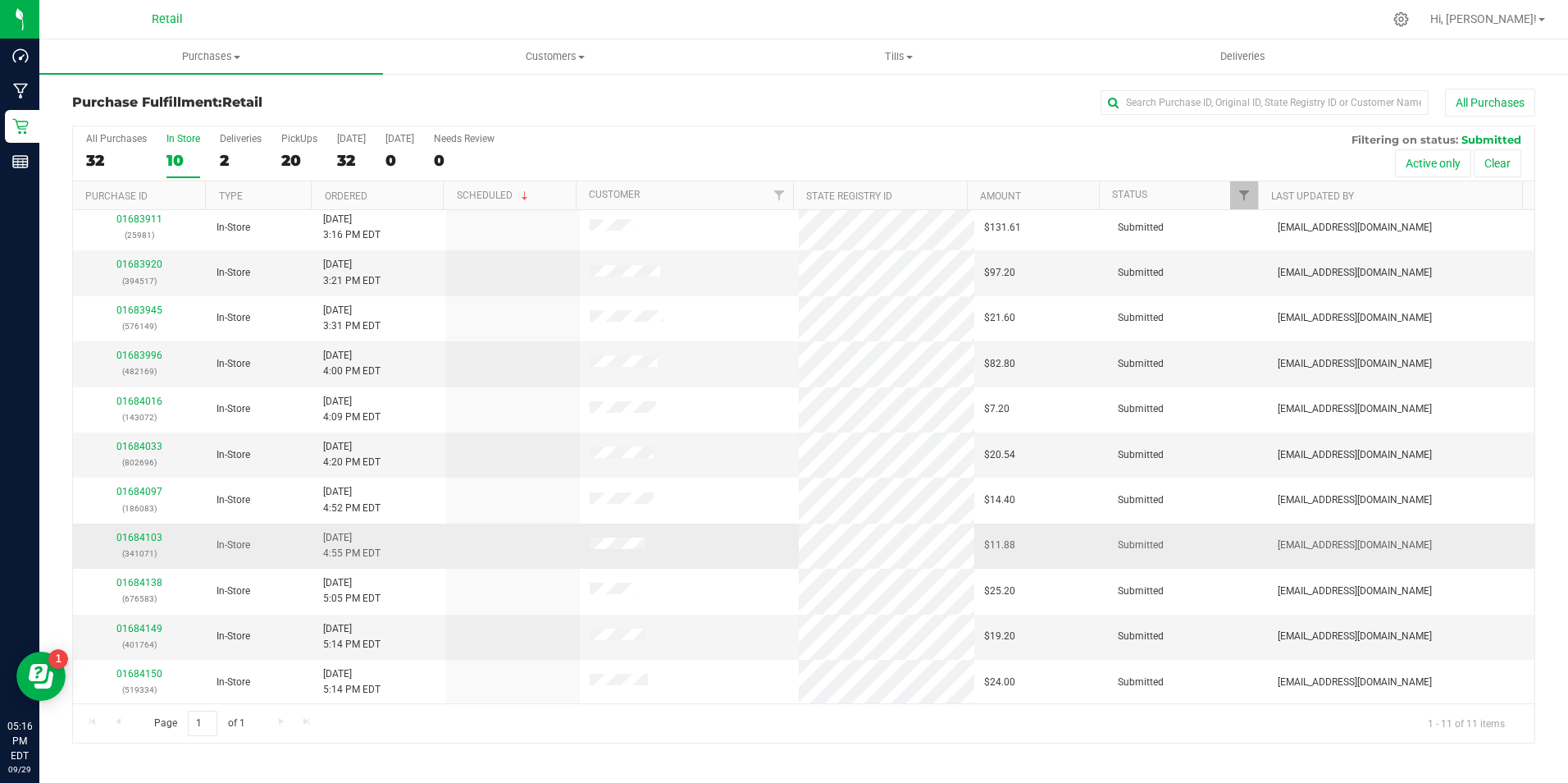
scroll to position [6, 0]
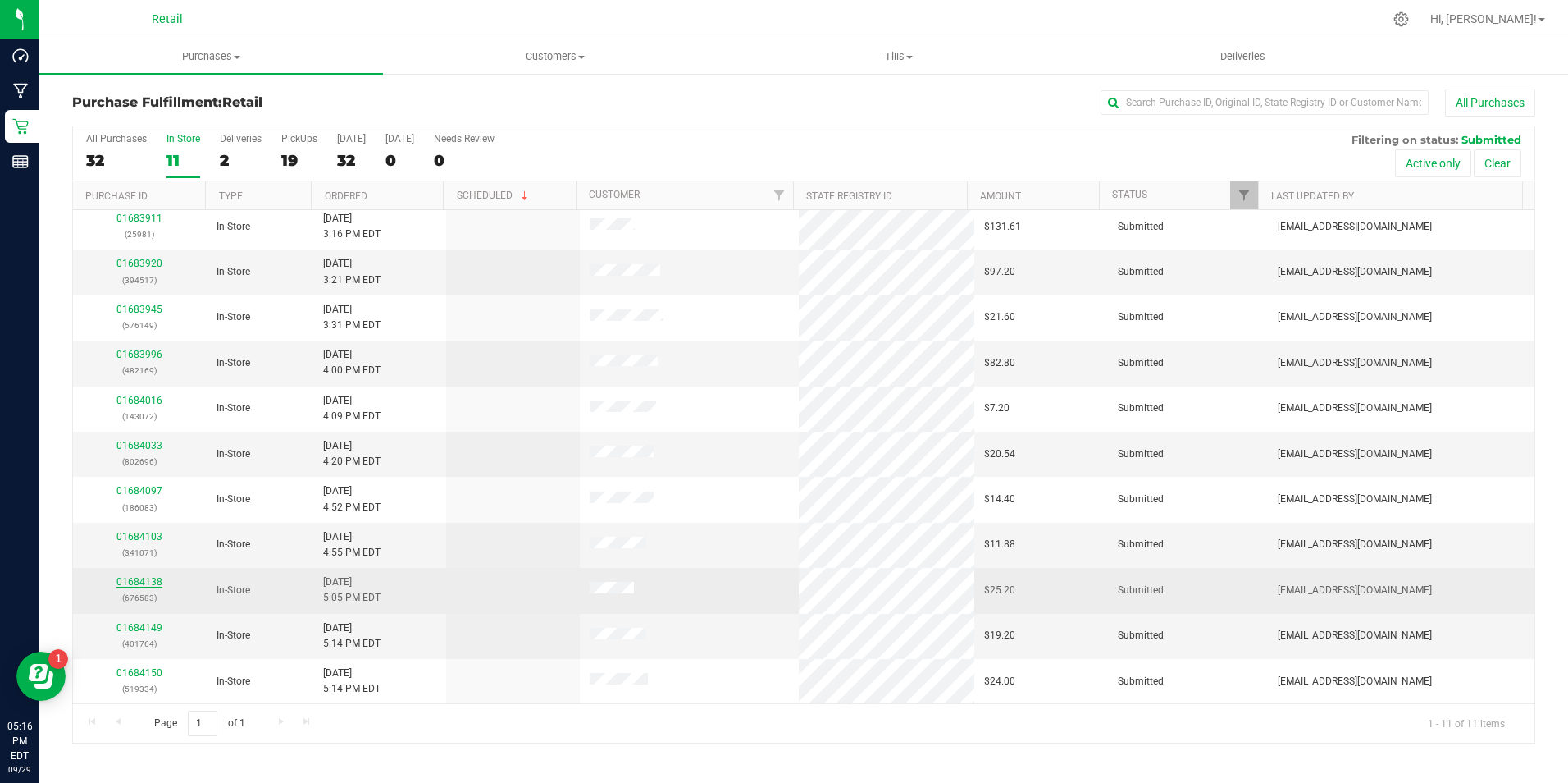
click at [155, 584] on link "01684138" at bounding box center [139, 582] width 46 height 11
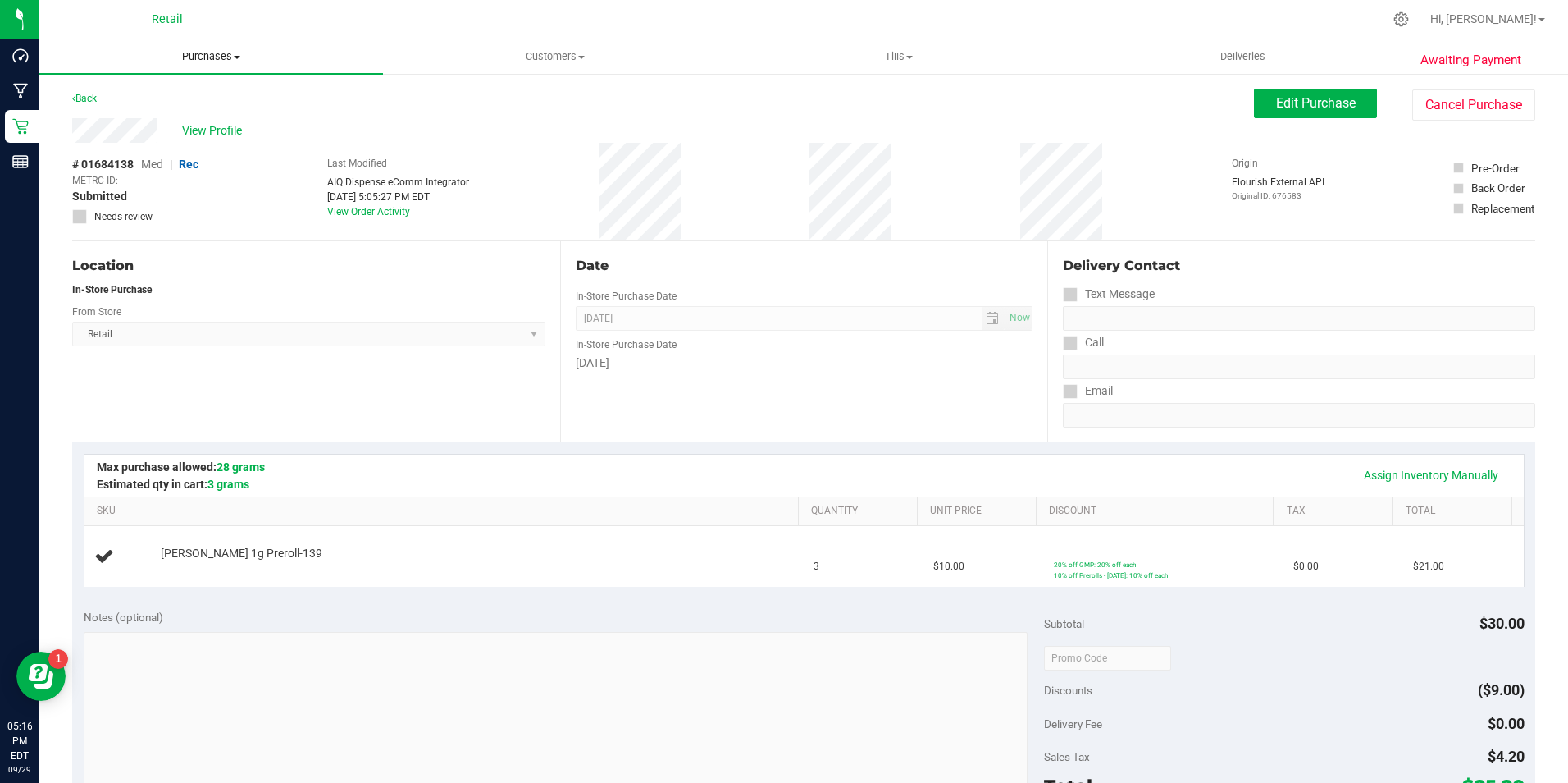
click at [192, 54] on span "Purchases" at bounding box center [211, 57] width 344 height 15
click at [114, 120] on span "Fulfillment" at bounding box center [89, 118] width 102 height 14
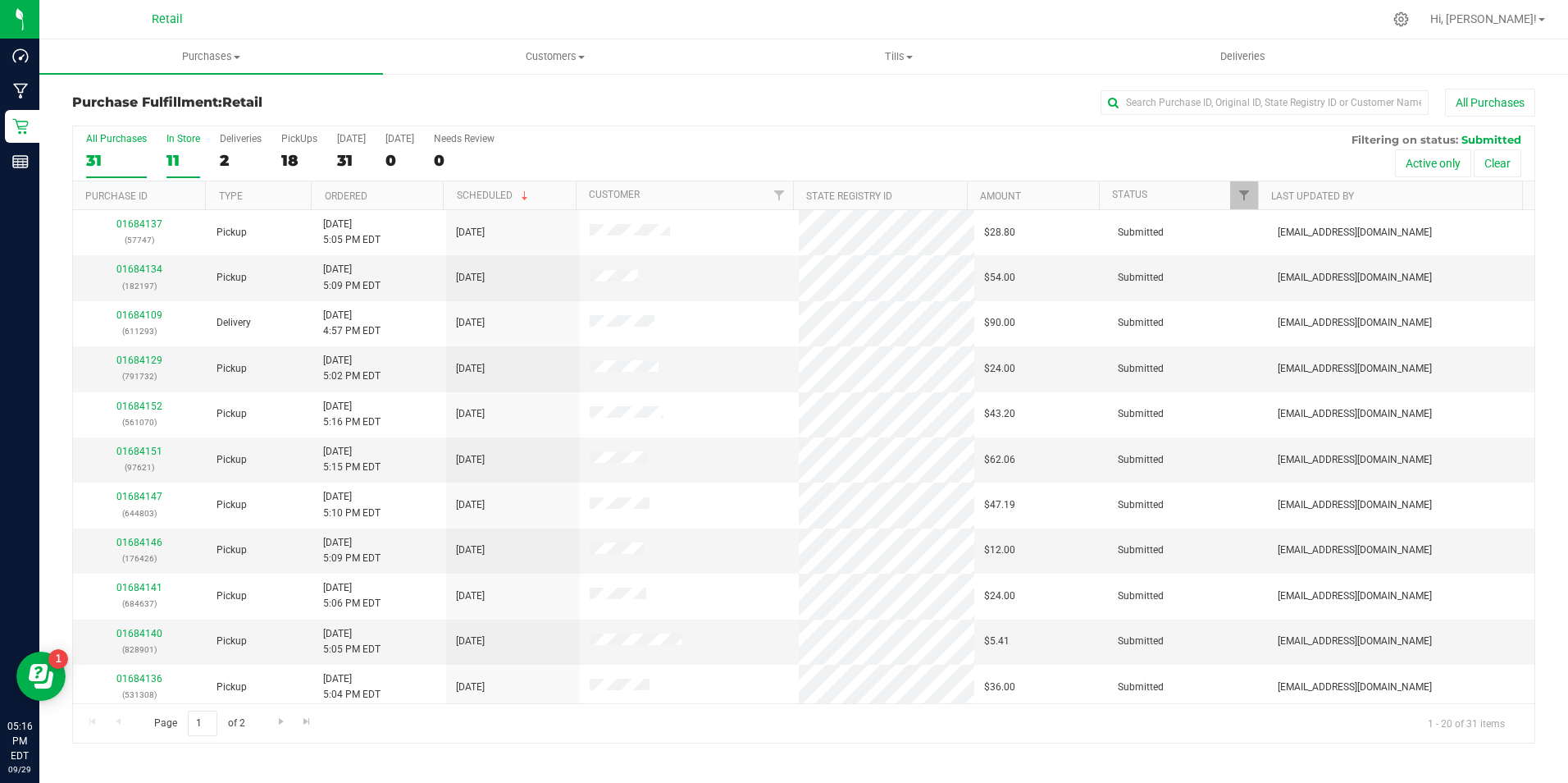
click at [176, 164] on div "11" at bounding box center [184, 160] width 34 height 19
click at [0, 0] on input "In Store 11" at bounding box center [0, 0] width 0 height 0
click at [154, 628] on link "01684149" at bounding box center [139, 633] width 46 height 11
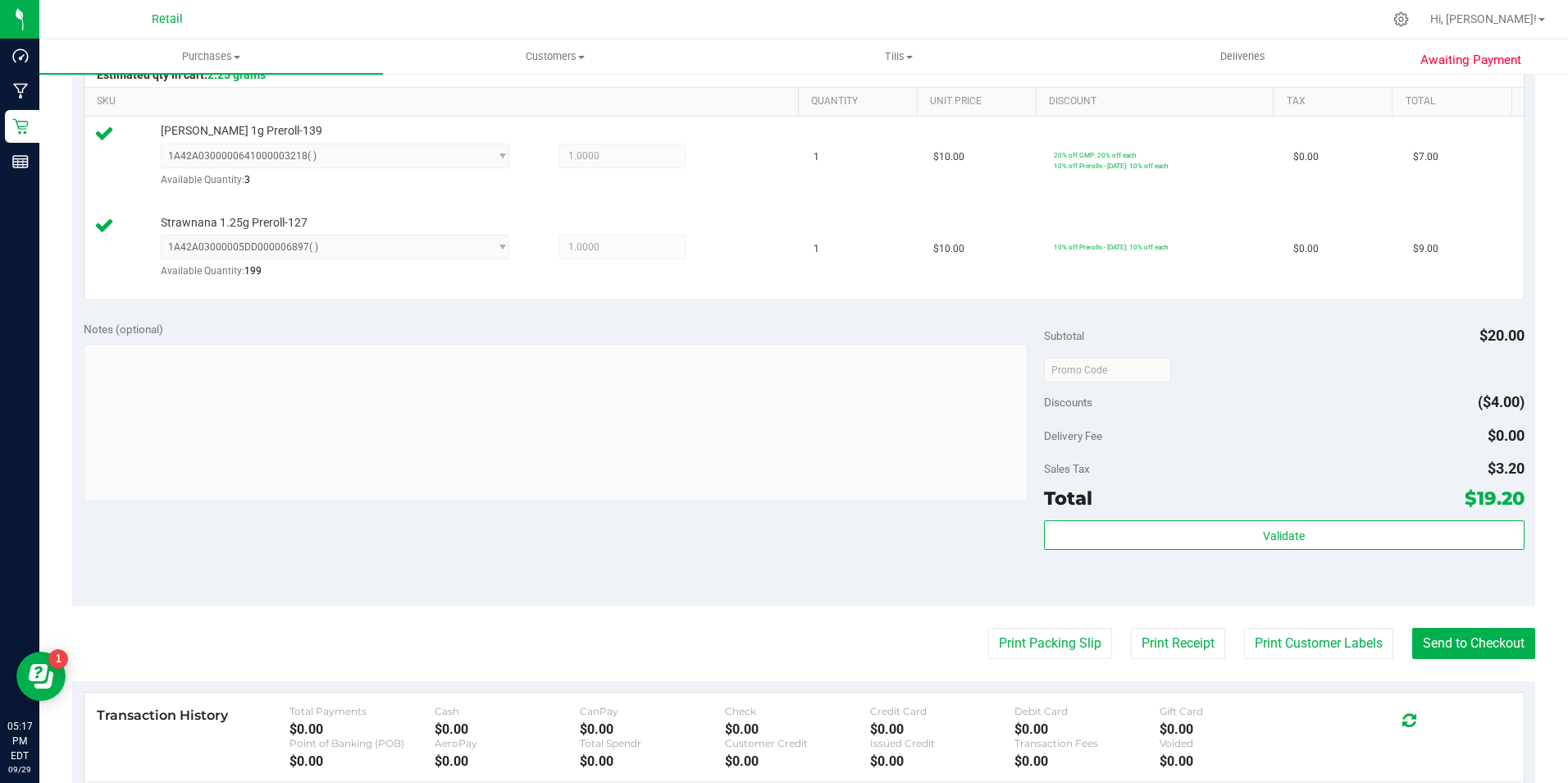
scroll to position [492, 0]
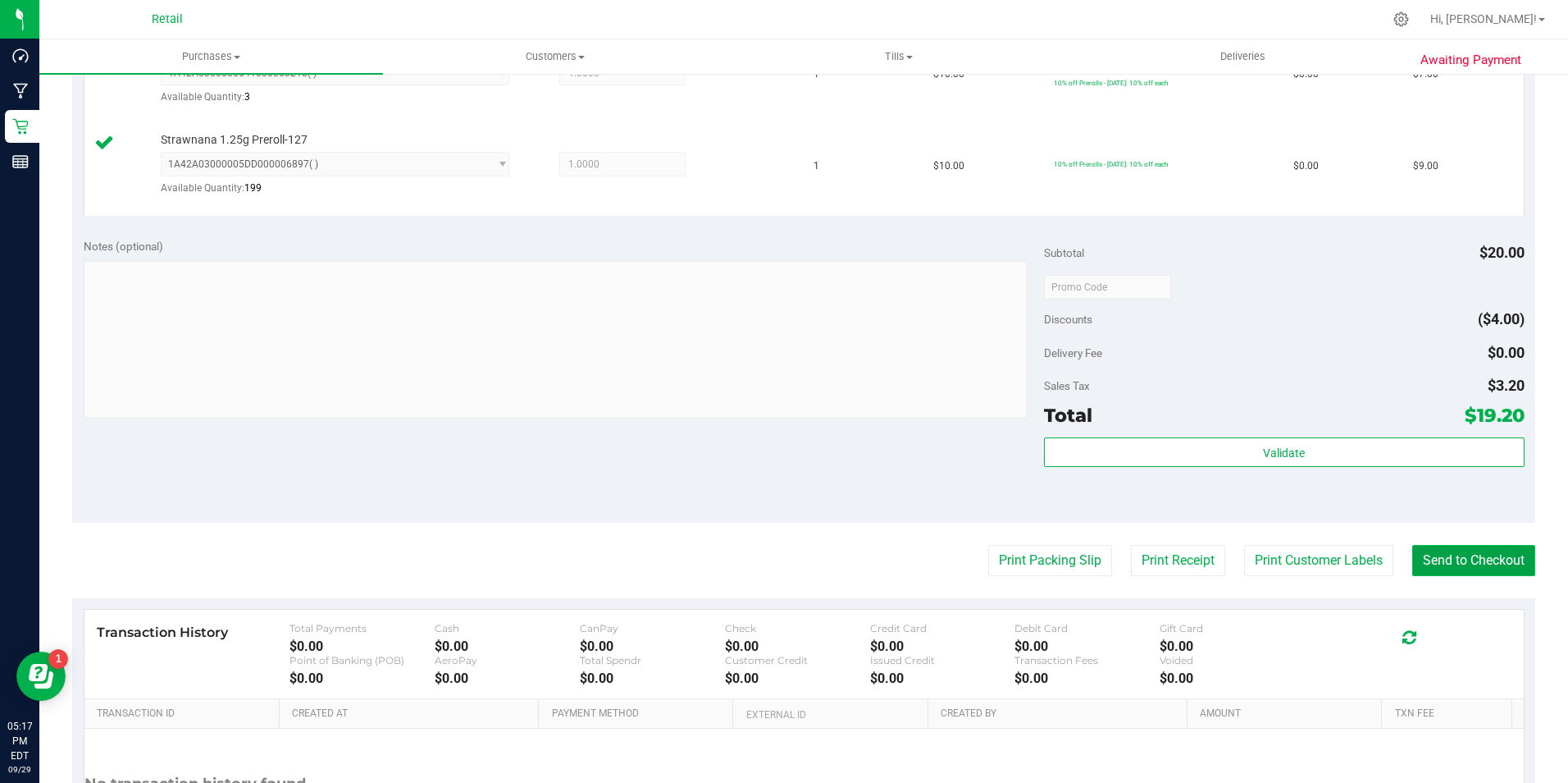
click at [1454, 569] on button "Send to Checkout" at bounding box center [1473, 559] width 123 height 31
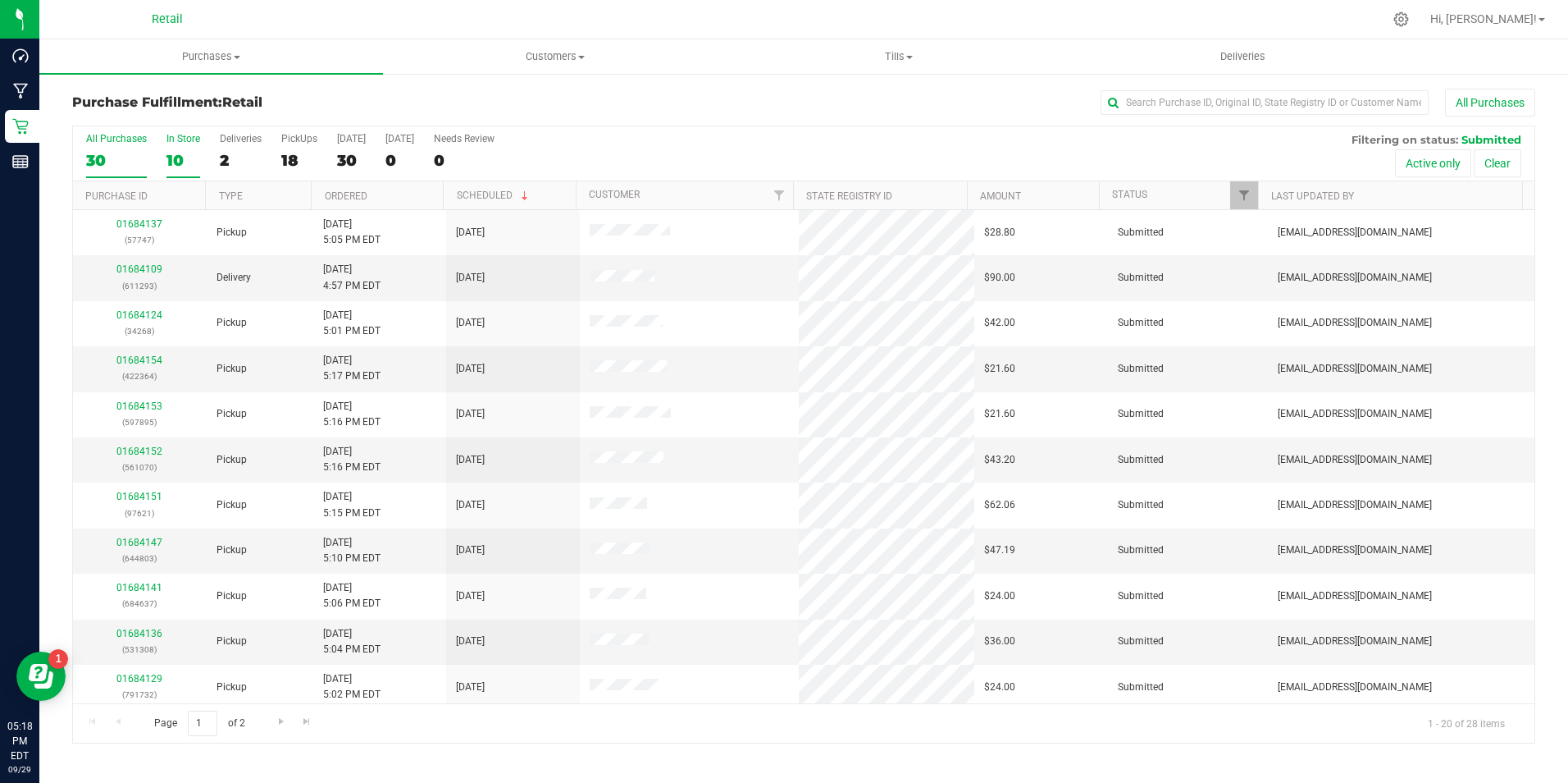
click at [174, 158] on div "10" at bounding box center [184, 160] width 34 height 19
click at [0, 0] on input "In Store 10" at bounding box center [0, 0] width 0 height 0
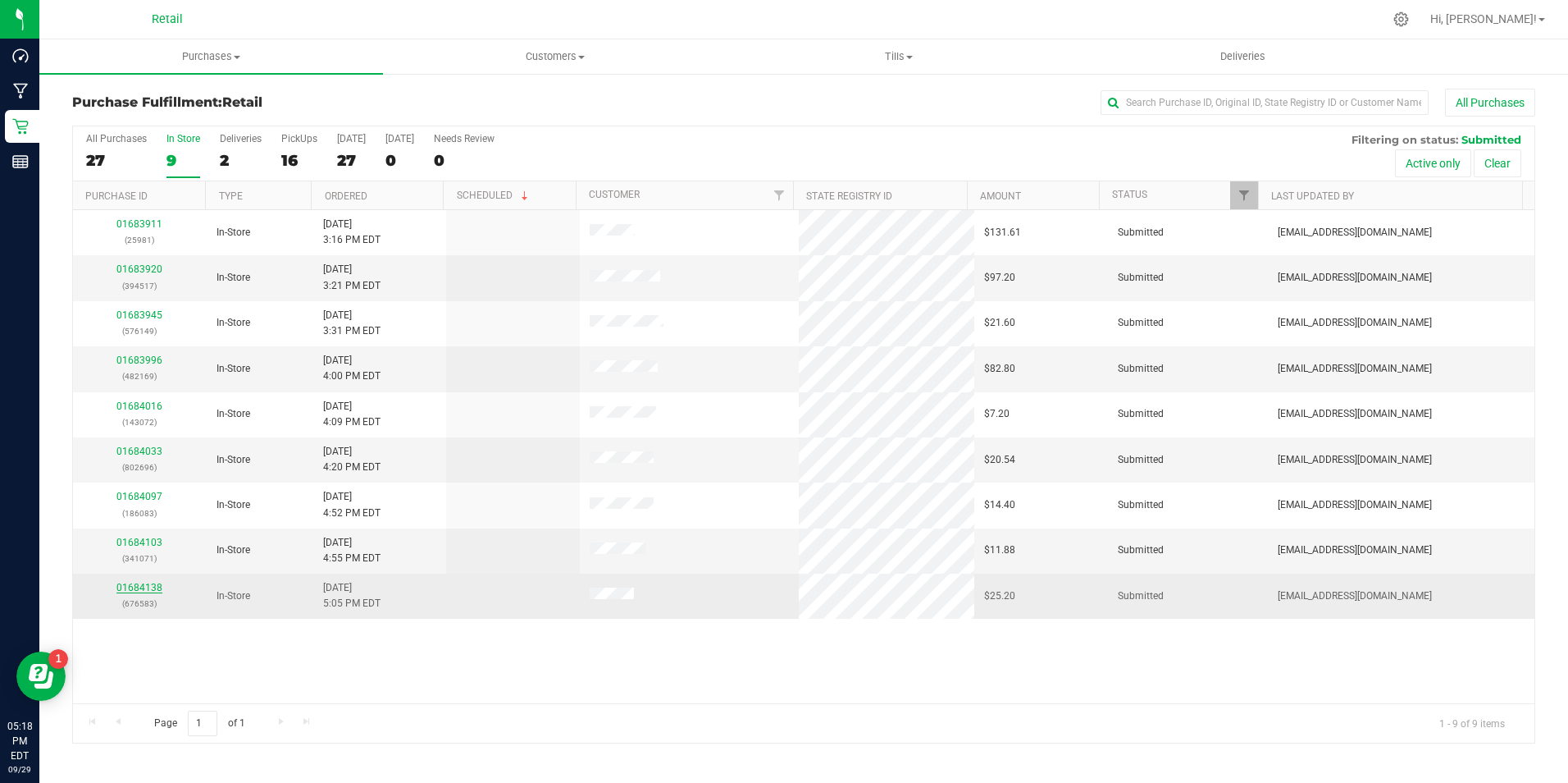
click at [154, 584] on link "01684138" at bounding box center [139, 587] width 46 height 11
